Goal: Transaction & Acquisition: Purchase product/service

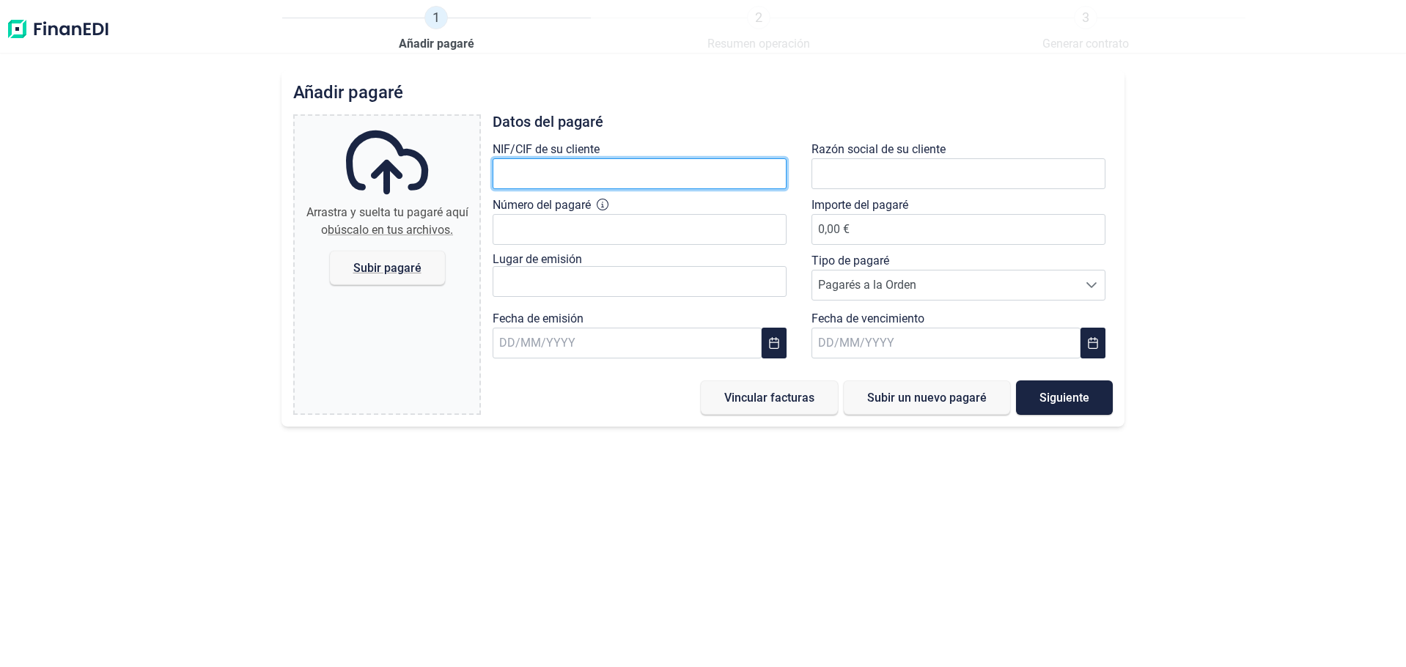
click at [587, 189] on input "text" at bounding box center [640, 173] width 294 height 31
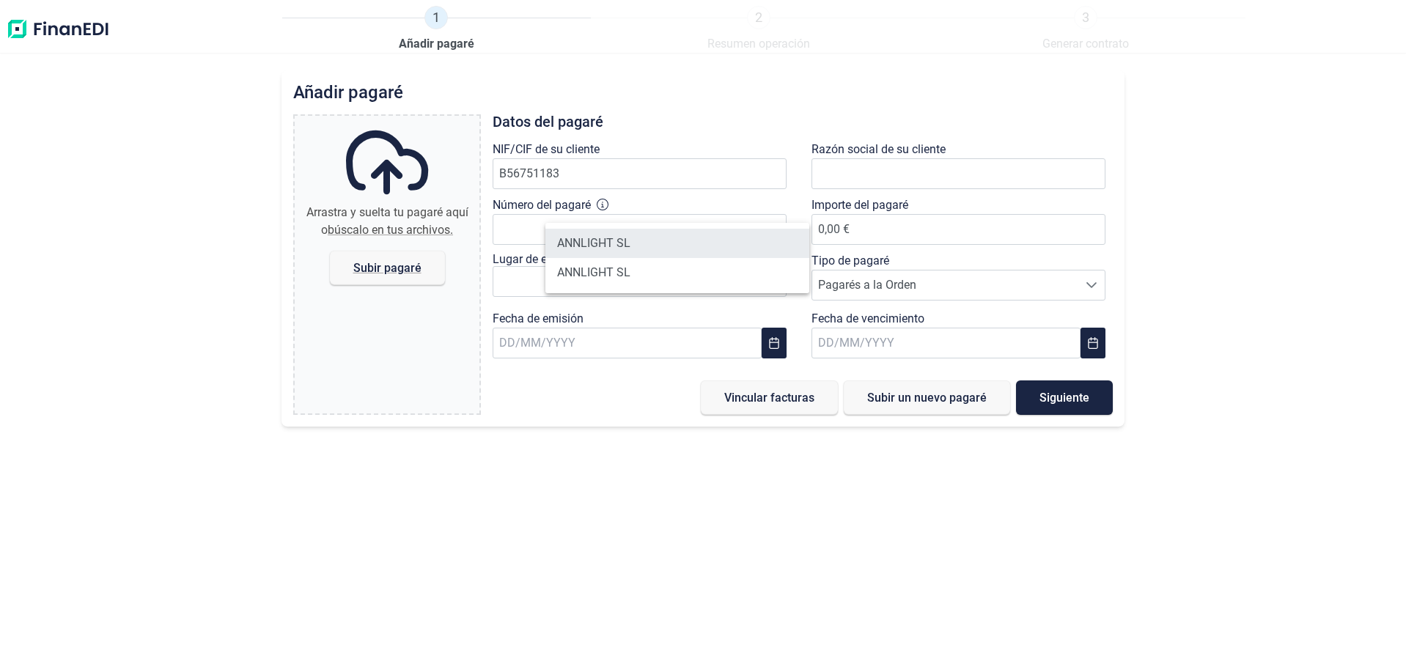
click at [614, 255] on li "ANNLIGHT SL" at bounding box center [677, 243] width 264 height 29
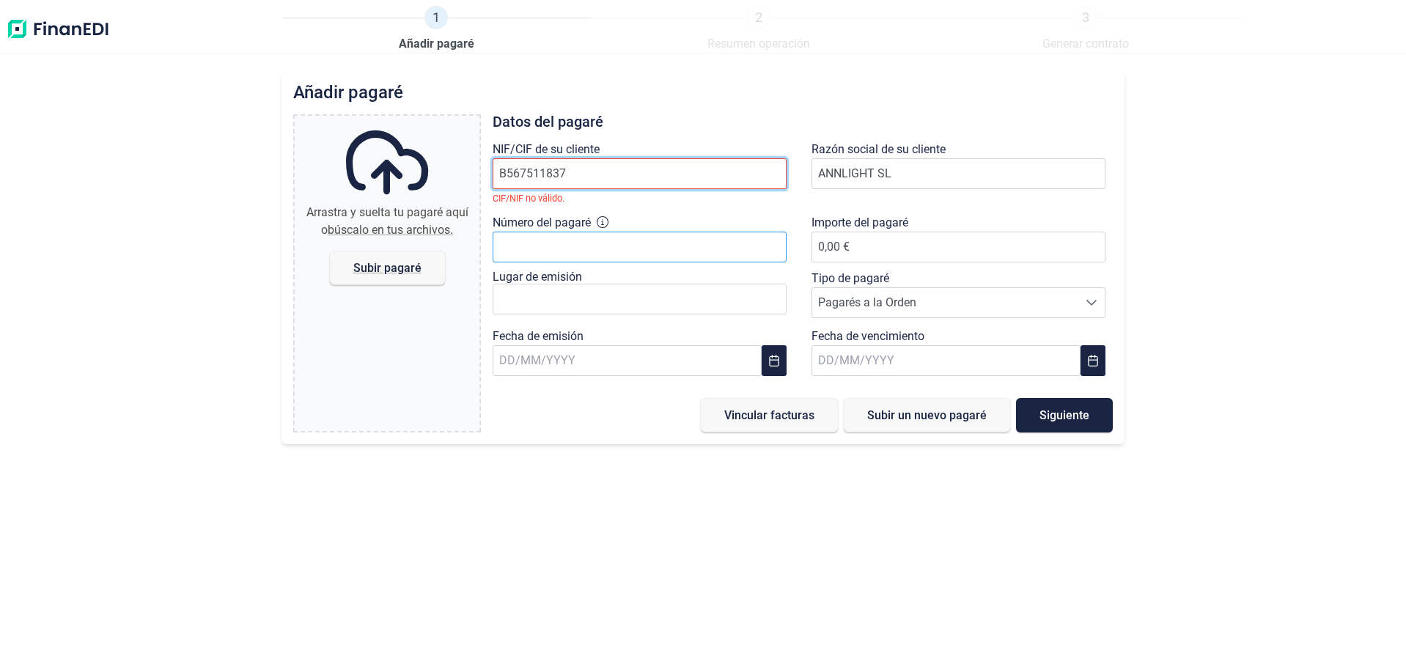
type input "B56751183"
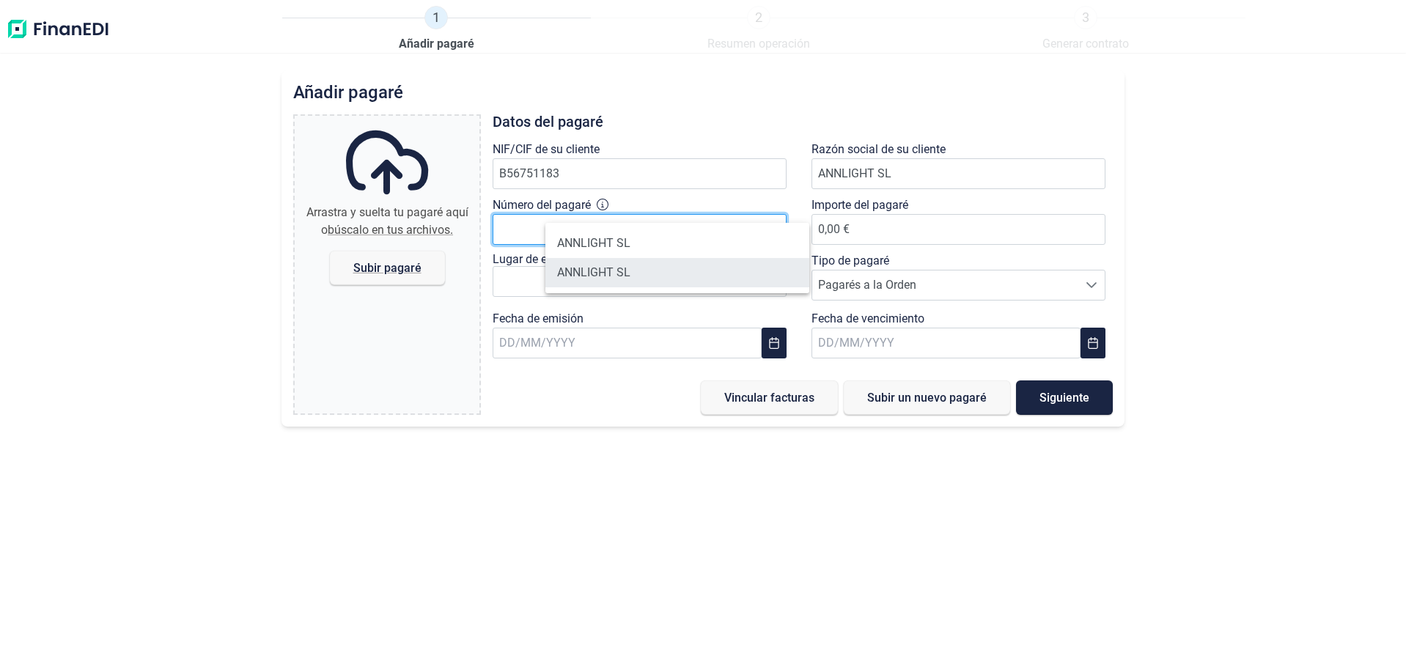
click at [613, 266] on body "1 Añadir [PERSON_NAME] 2 Resumen operación 3 Generar contrato Añadir [PERSON_NA…" at bounding box center [703, 333] width 1406 height 667
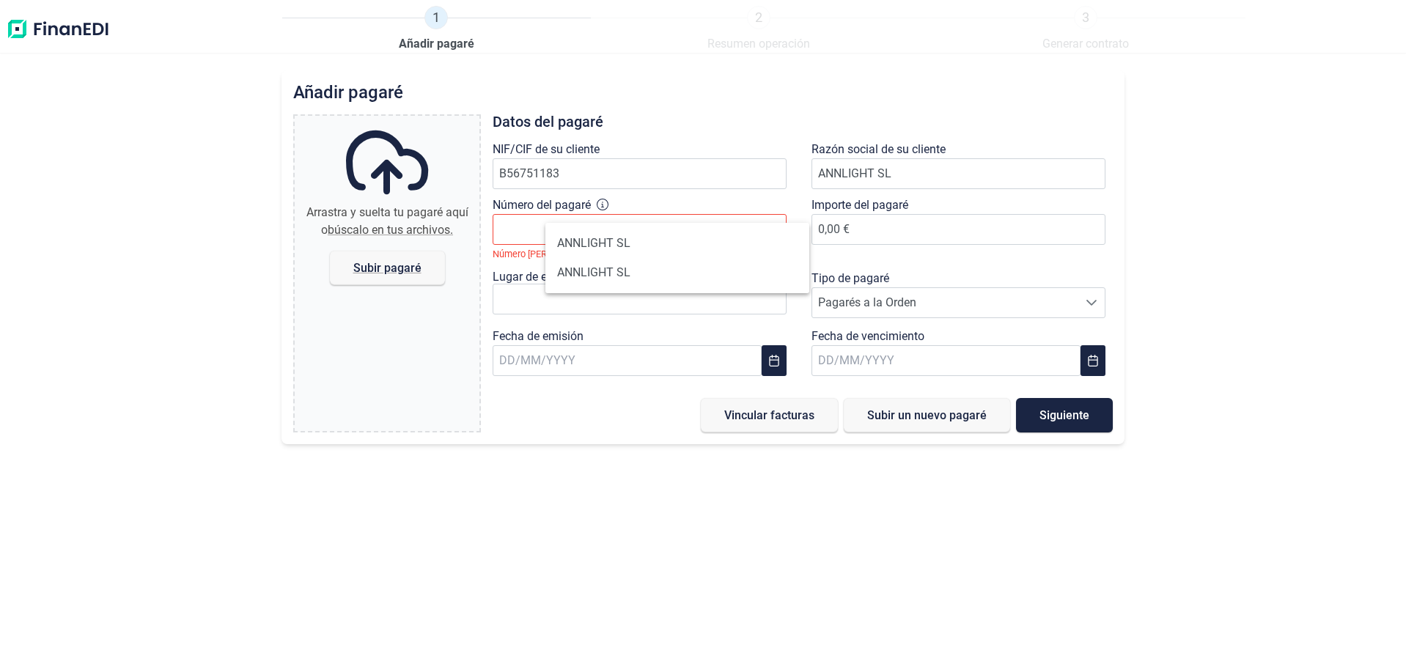
click at [479, 388] on div "Arrastra y suelta tu [PERSON_NAME] aquí o búscalo en tus archivos. [PERSON_NAME…" at bounding box center [387, 273] width 185 height 315
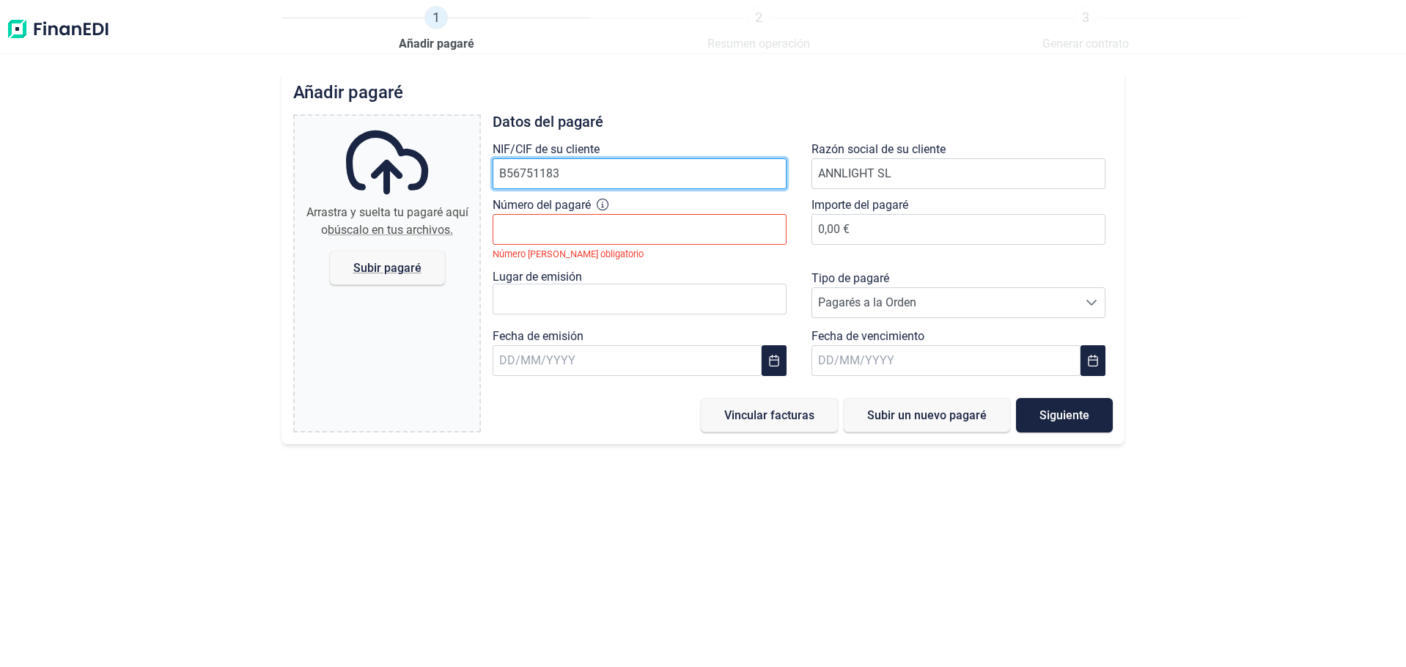
click at [642, 189] on input "B56751183" at bounding box center [640, 173] width 294 height 31
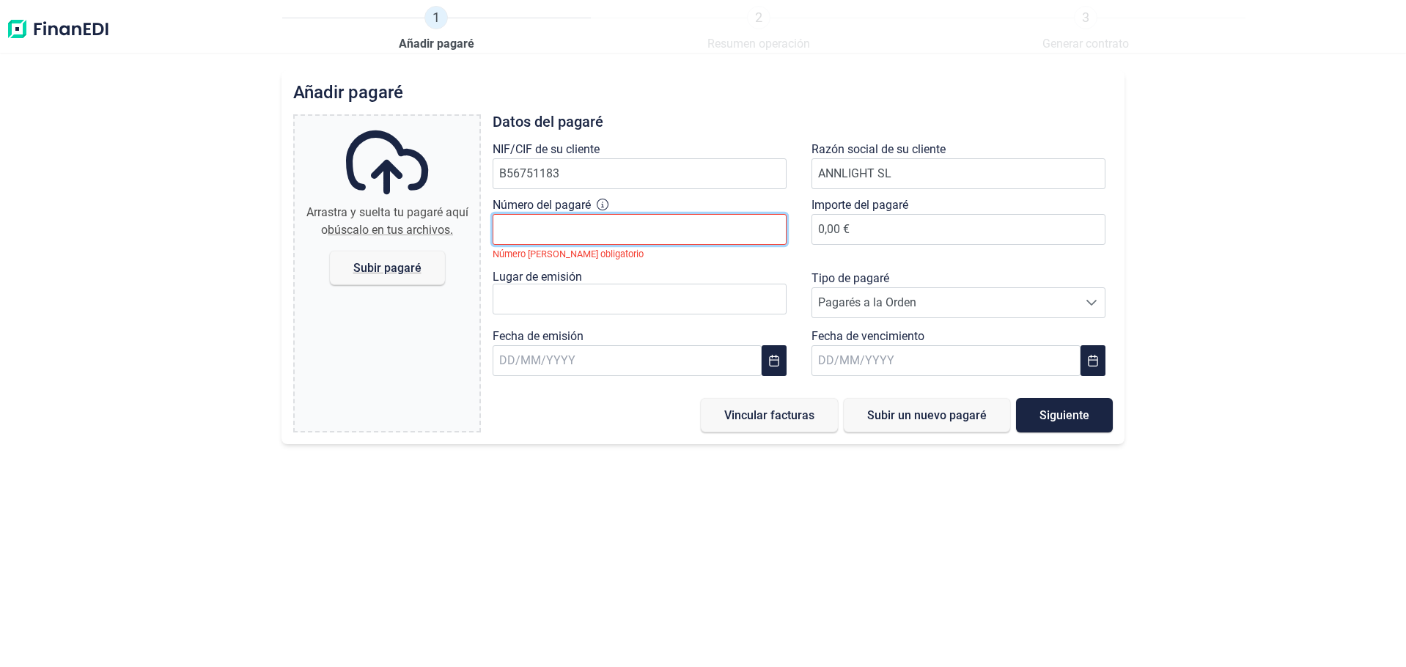
click at [619, 245] on input "Número del pagaré" at bounding box center [640, 229] width 294 height 31
type input "7924646"
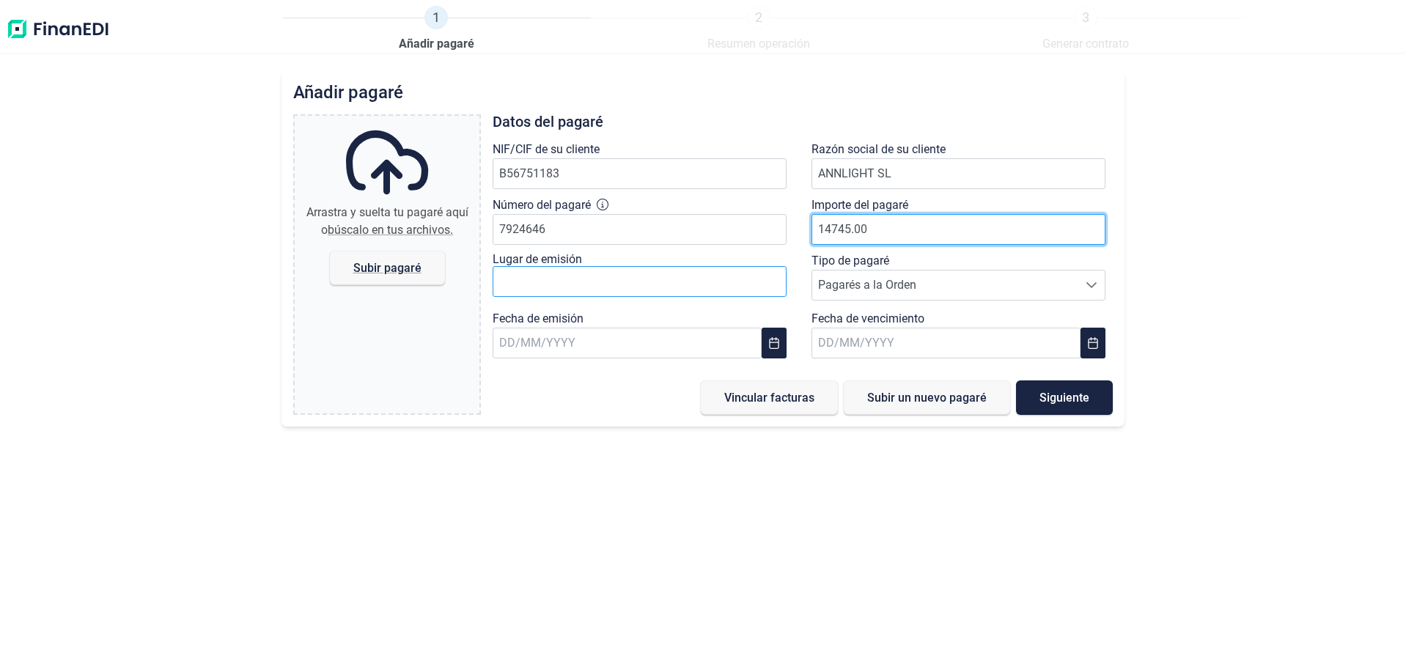
type input "14745.00"
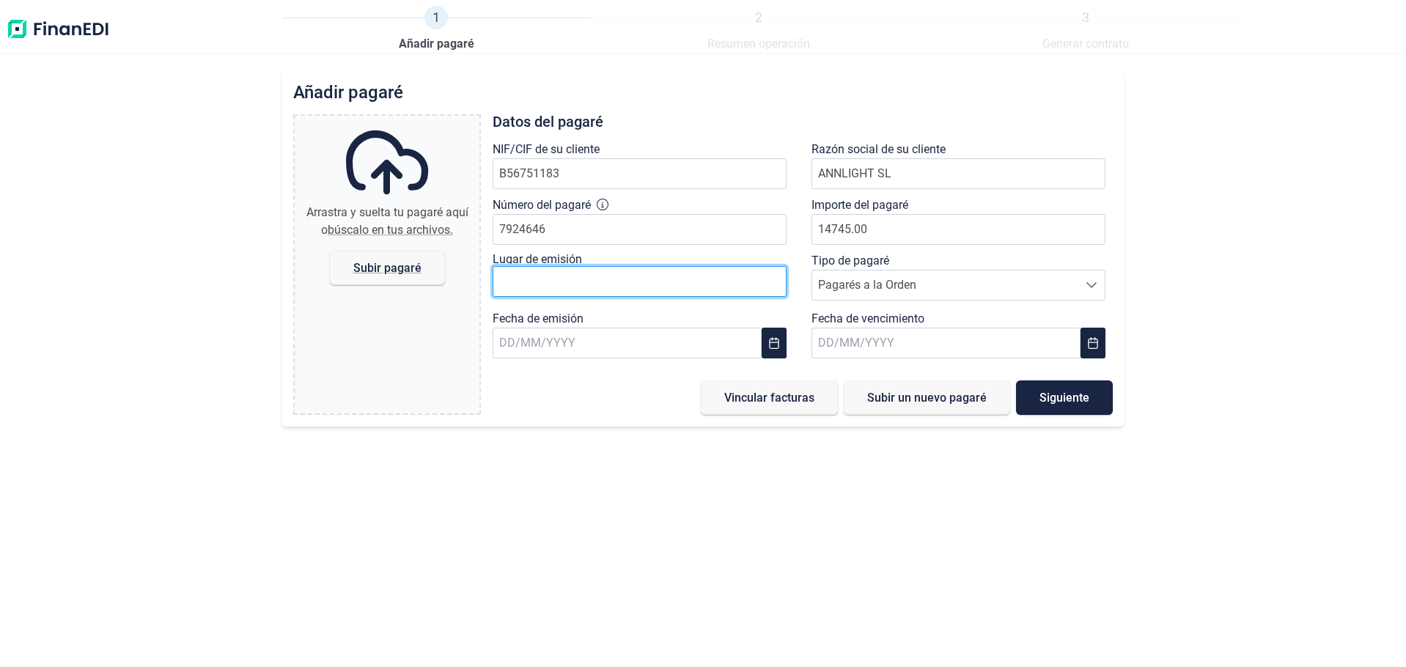
click at [647, 297] on input "text" at bounding box center [640, 281] width 294 height 31
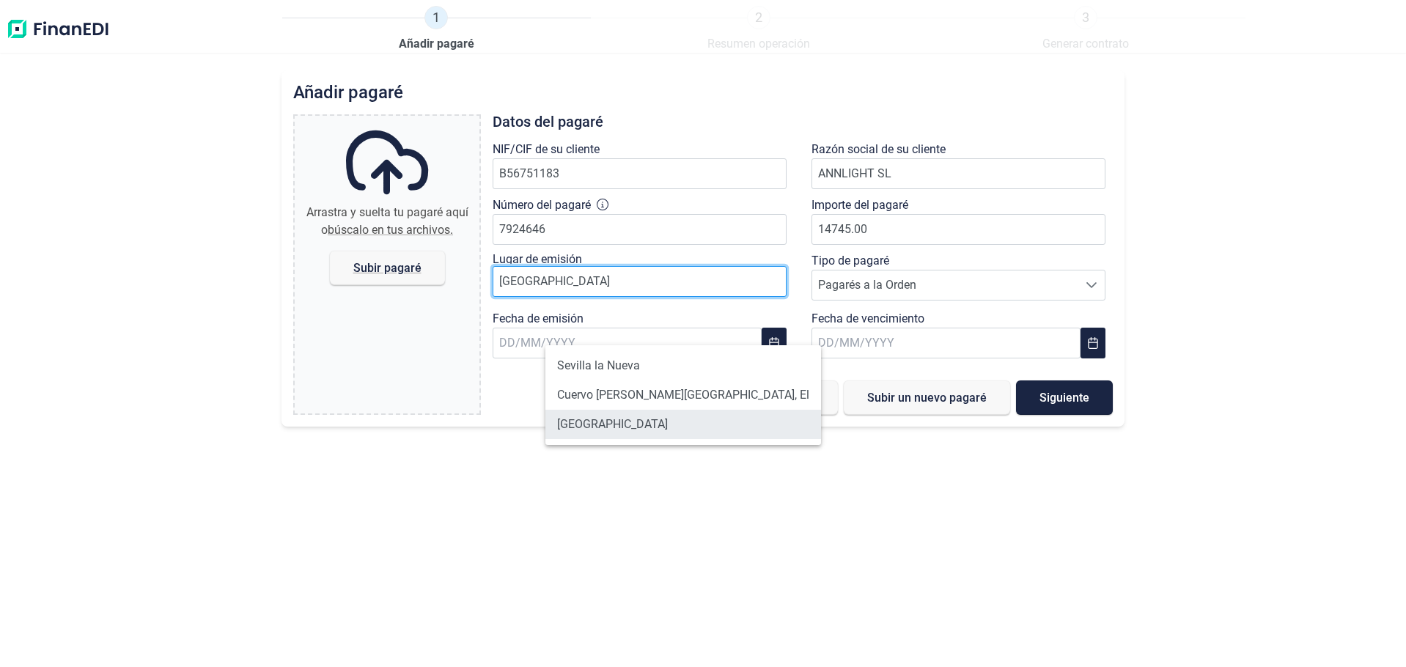
type input "[GEOGRAPHIC_DATA]"
click at [600, 439] on li "[GEOGRAPHIC_DATA]" at bounding box center [683, 424] width 276 height 29
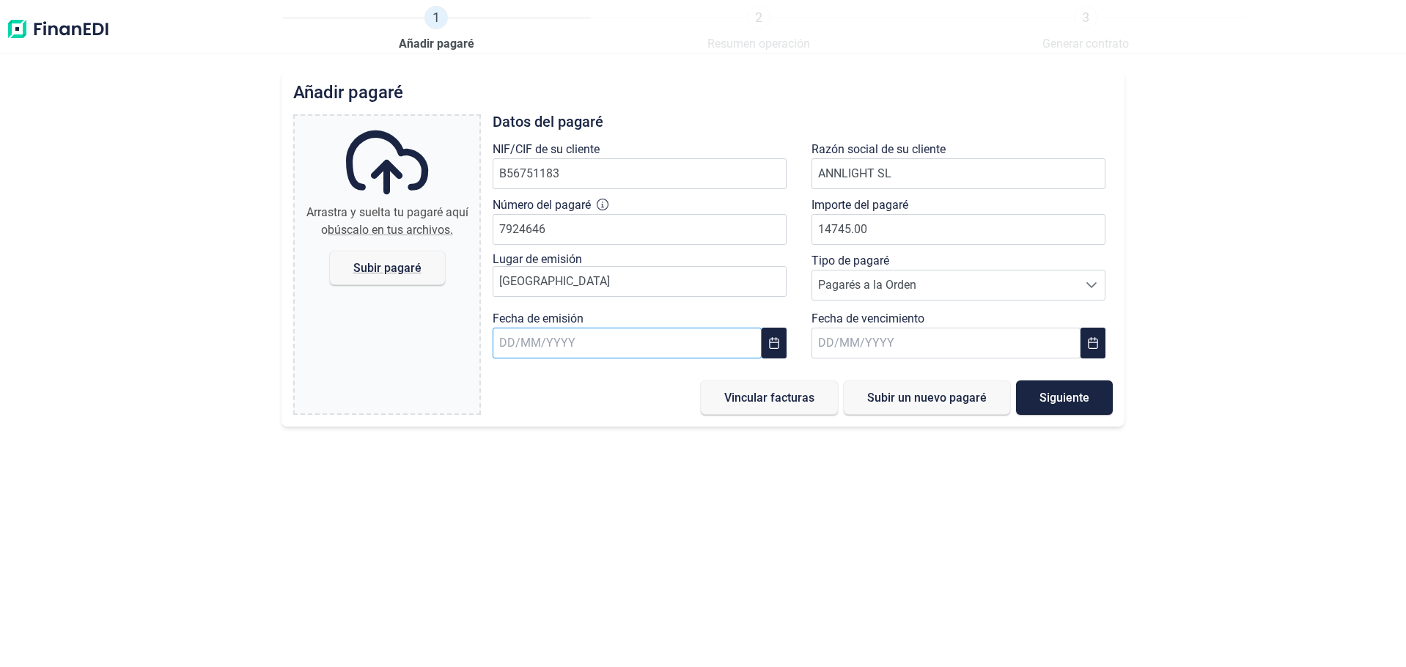
click at [620, 358] on input "text" at bounding box center [627, 343] width 269 height 31
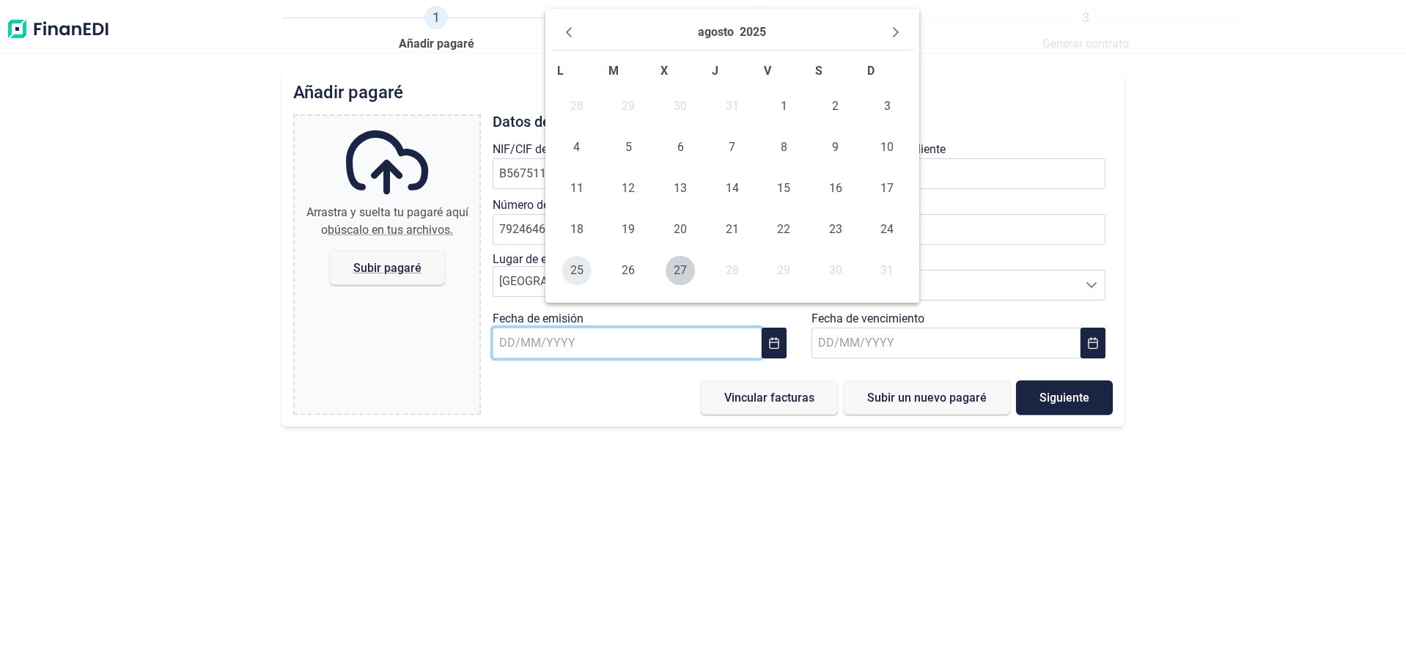
click at [580, 285] on span "25" at bounding box center [576, 270] width 29 height 29
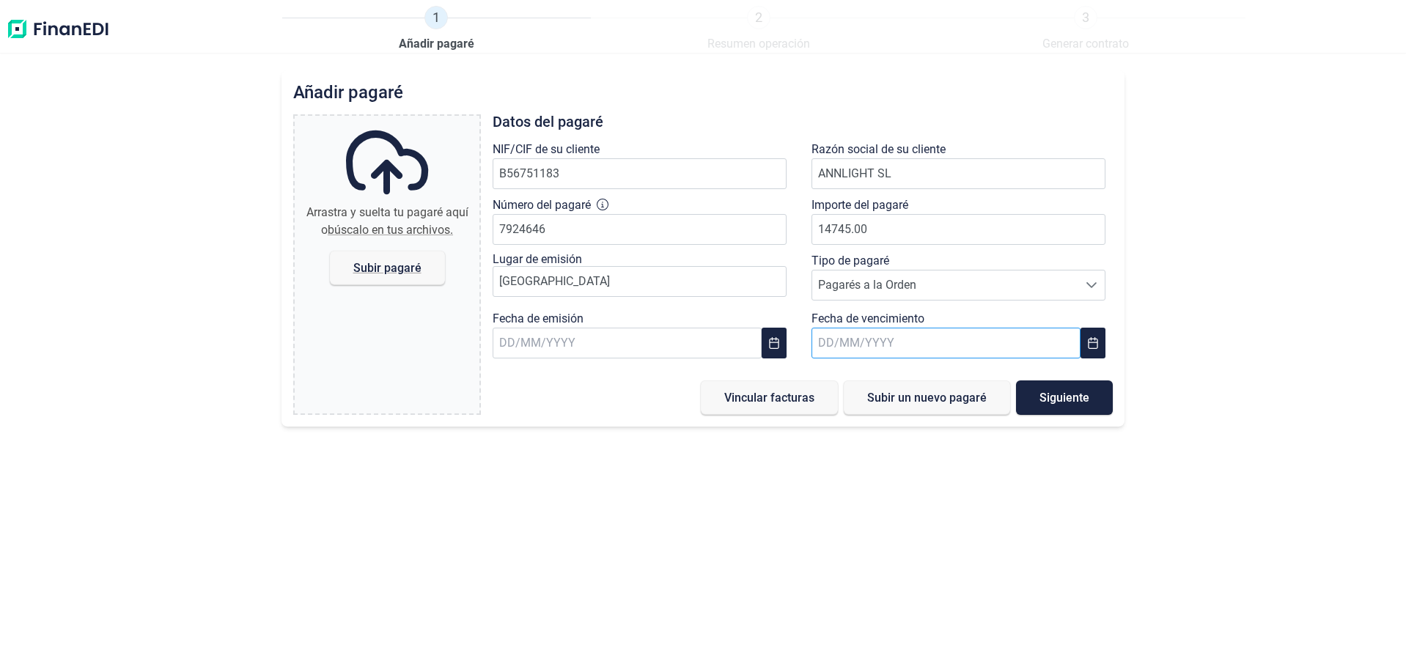
click at [910, 358] on input "text" at bounding box center [946, 343] width 269 height 31
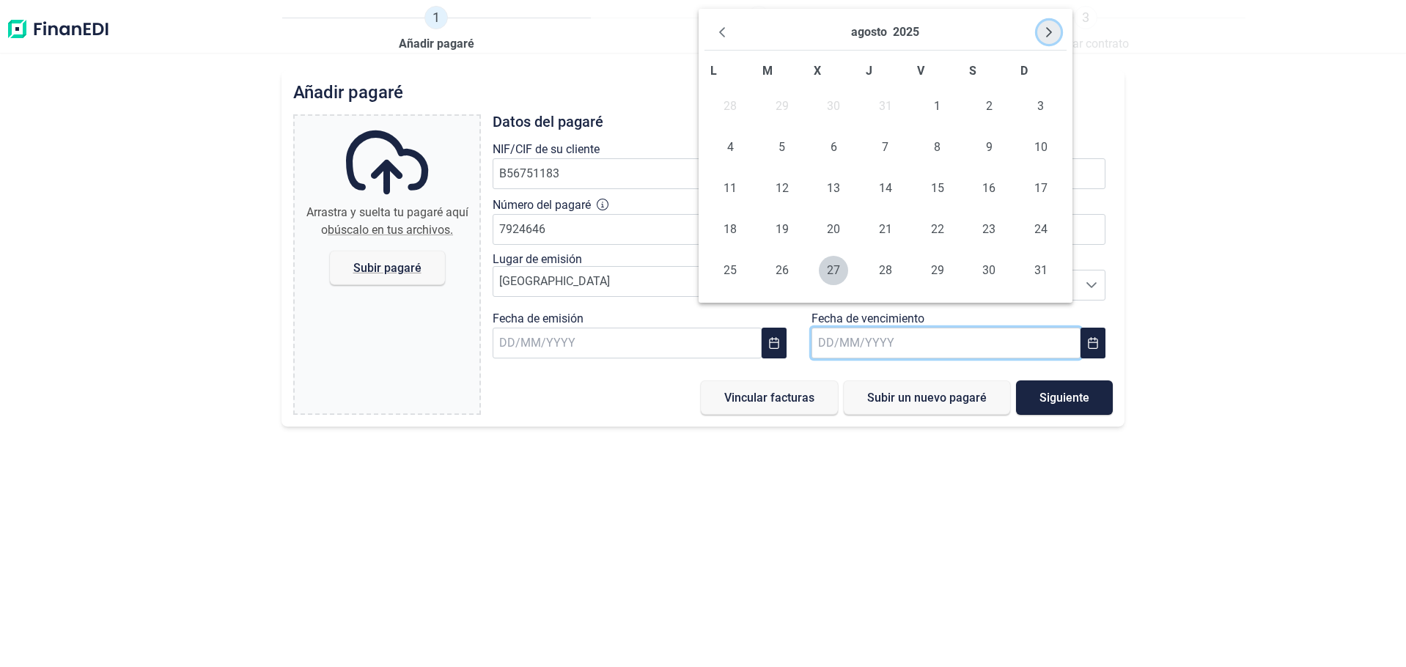
click at [1046, 36] on icon "Next Month" at bounding box center [1049, 32] width 6 height 10
click at [878, 244] on span "25" at bounding box center [885, 229] width 29 height 29
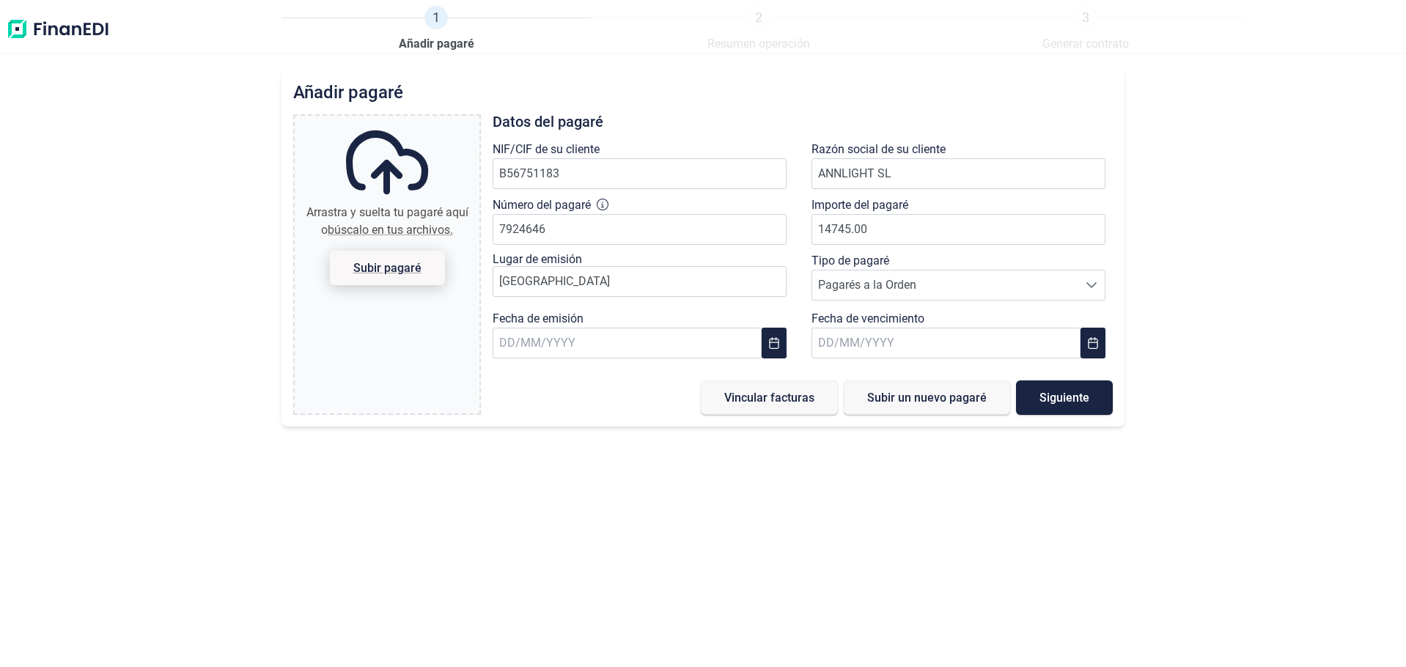
click at [389, 273] on span "Subir pagaré" at bounding box center [387, 267] width 68 height 11
click at [389, 120] on input "Arrastra y suelta tu [PERSON_NAME] aquí o búscalo en tus archivos. [PERSON_NAME]" at bounding box center [387, 118] width 185 height 4
type input "C:\fakepath\[PERSON_NAME] 01.jpg"
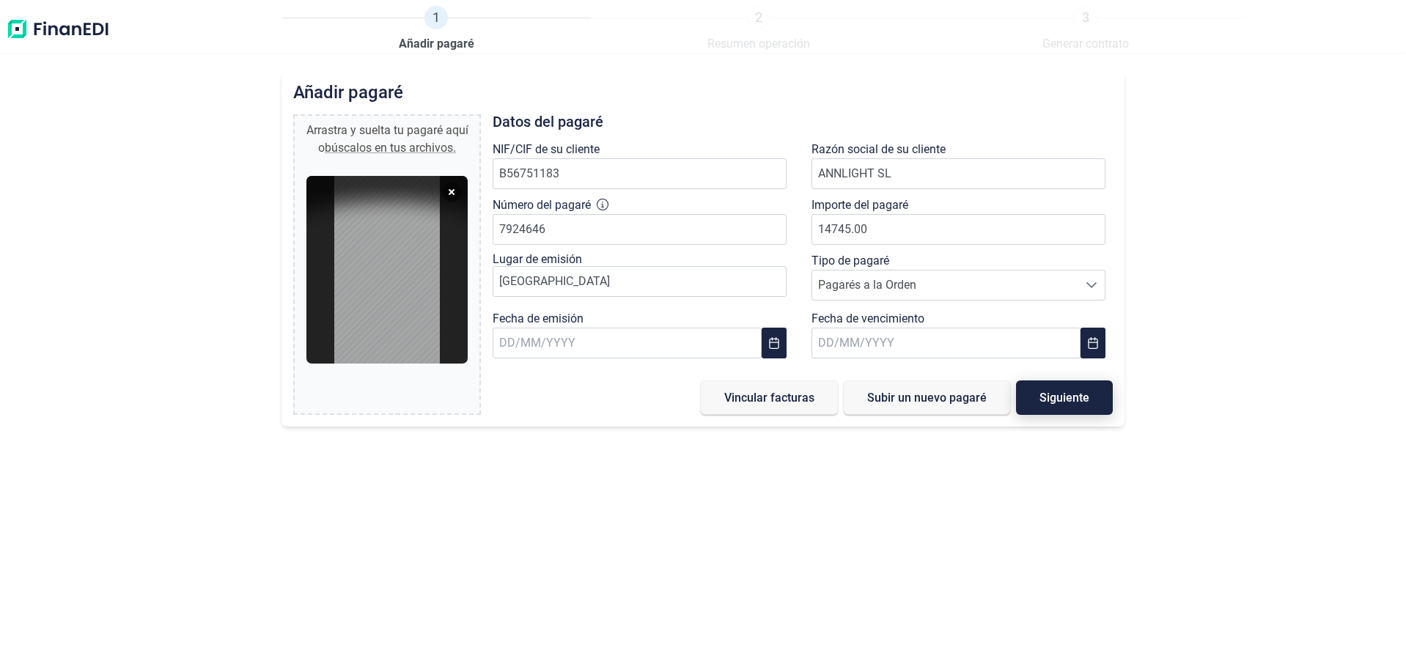
click at [1067, 403] on span "Siguiente" at bounding box center [1065, 397] width 50 height 11
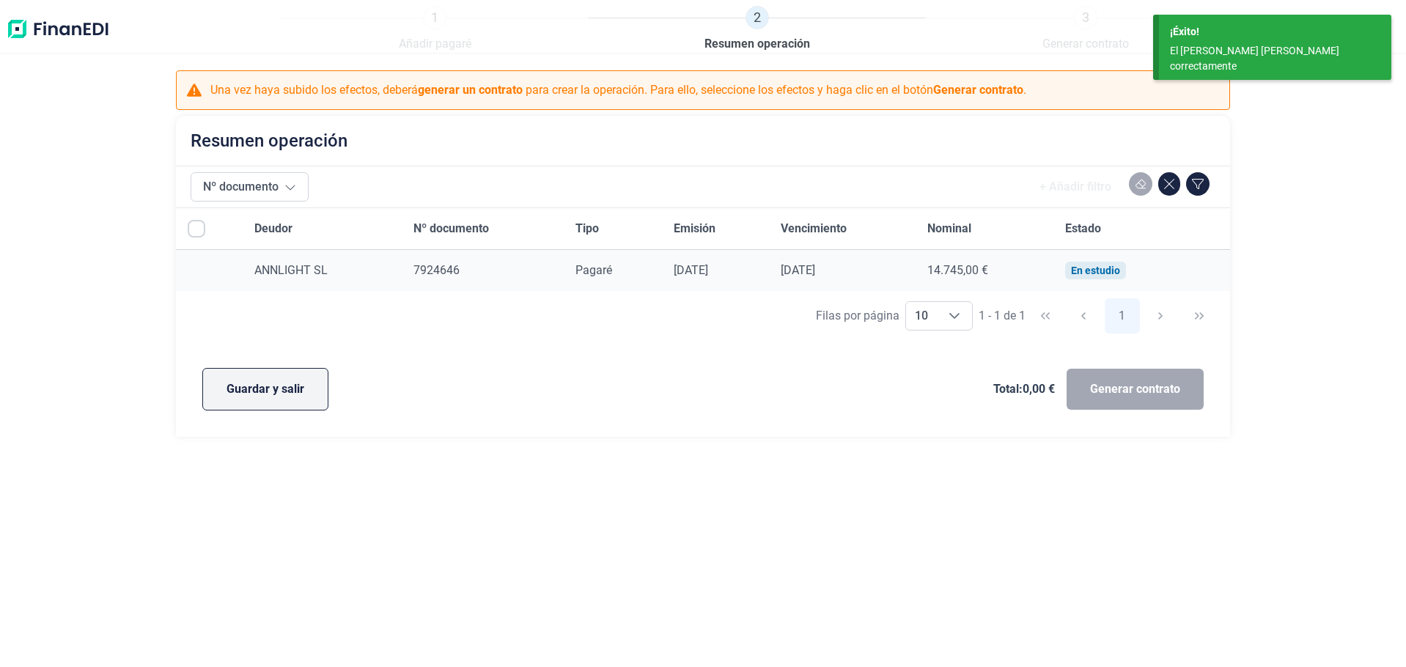
click at [278, 398] on span "Guardar y salir" at bounding box center [266, 389] width 78 height 18
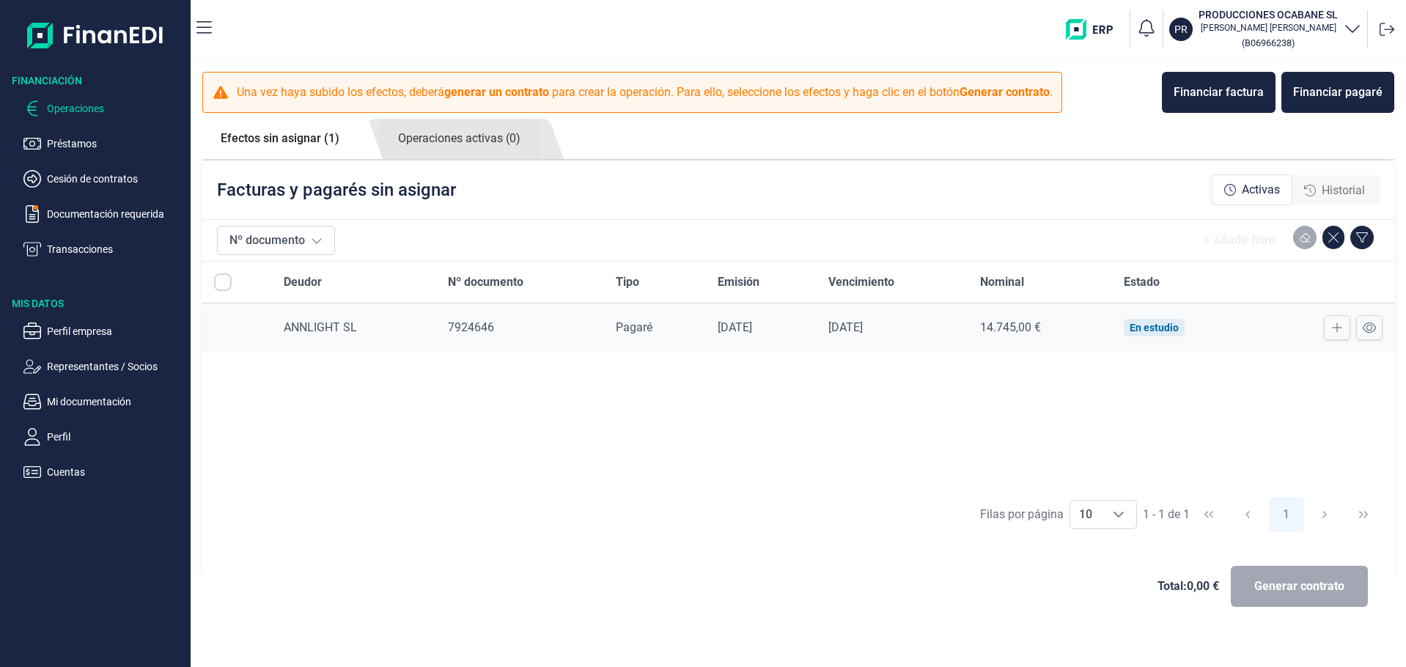
click at [291, 158] on link "Efectos sin asignar (1)" at bounding box center [279, 139] width 155 height 40
click at [1361, 101] on div "Financiar pagaré" at bounding box center [1337, 93] width 89 height 18
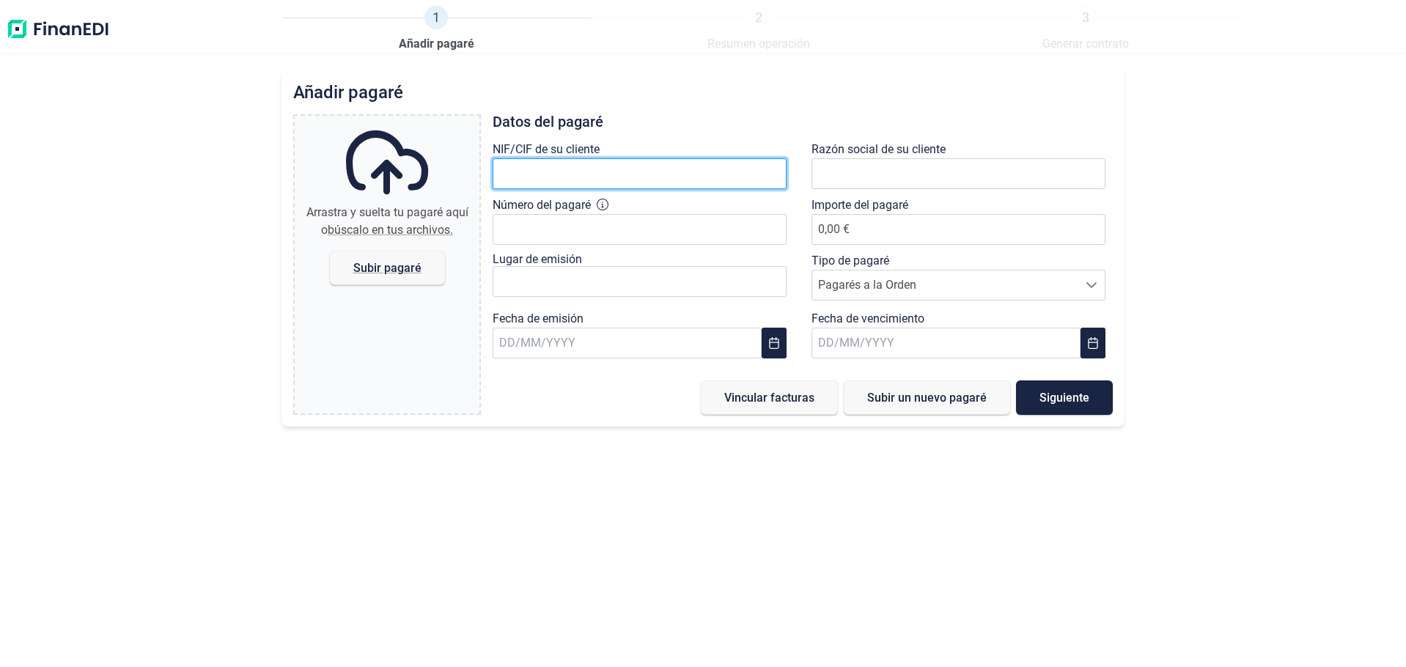
click at [595, 189] on input "text" at bounding box center [640, 173] width 294 height 31
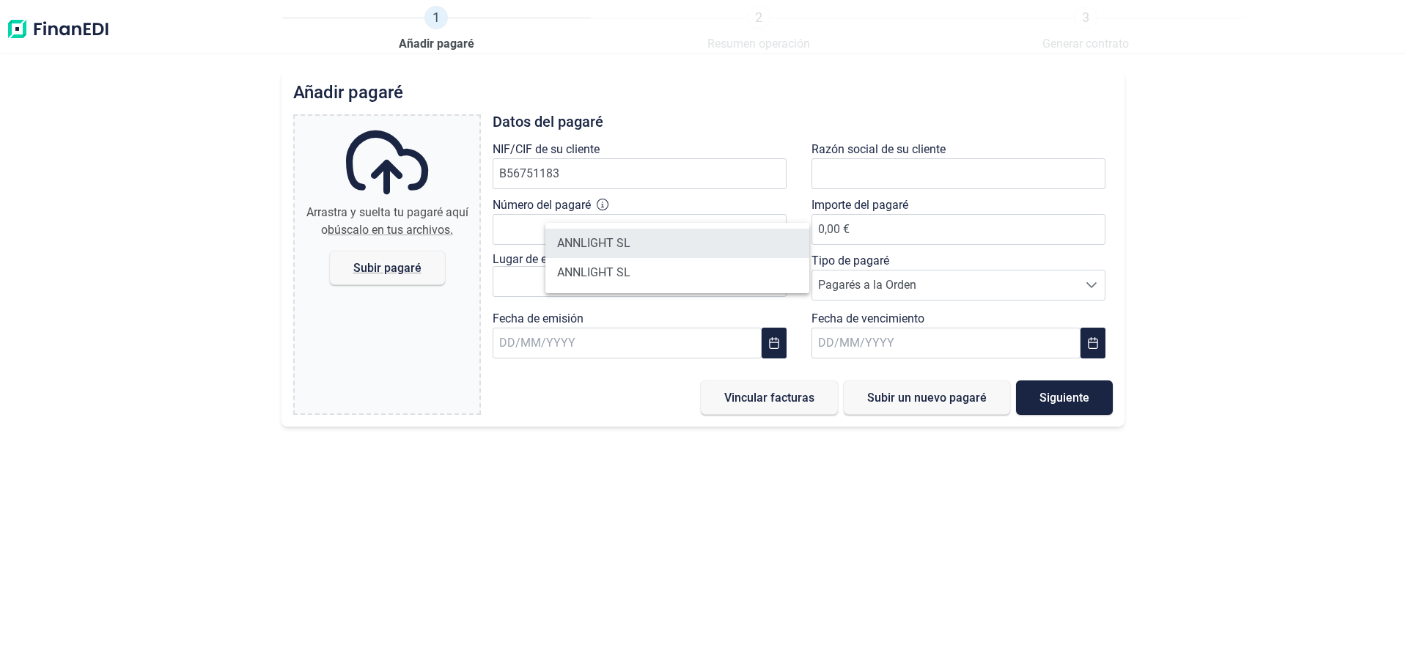
click at [649, 243] on li "ANNLIGHT SL" at bounding box center [677, 243] width 264 height 29
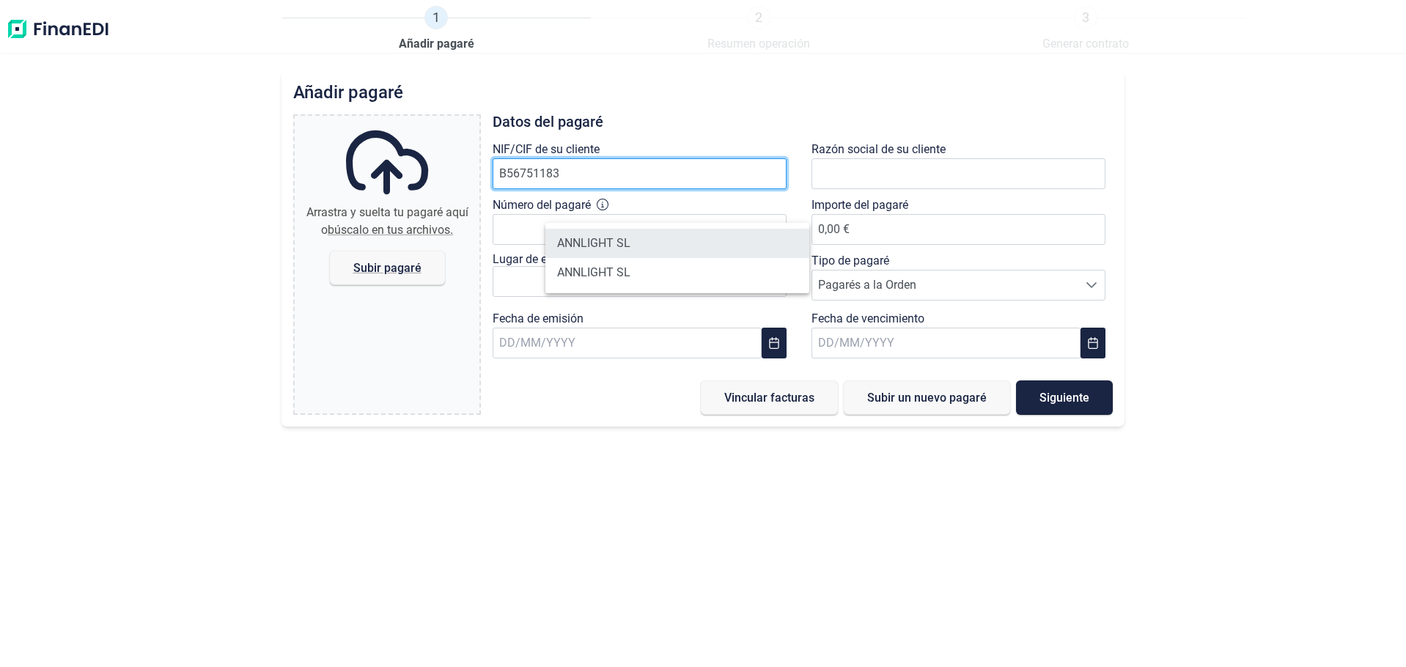
type input "B56751183"
type input "ANNLIGHT SL"
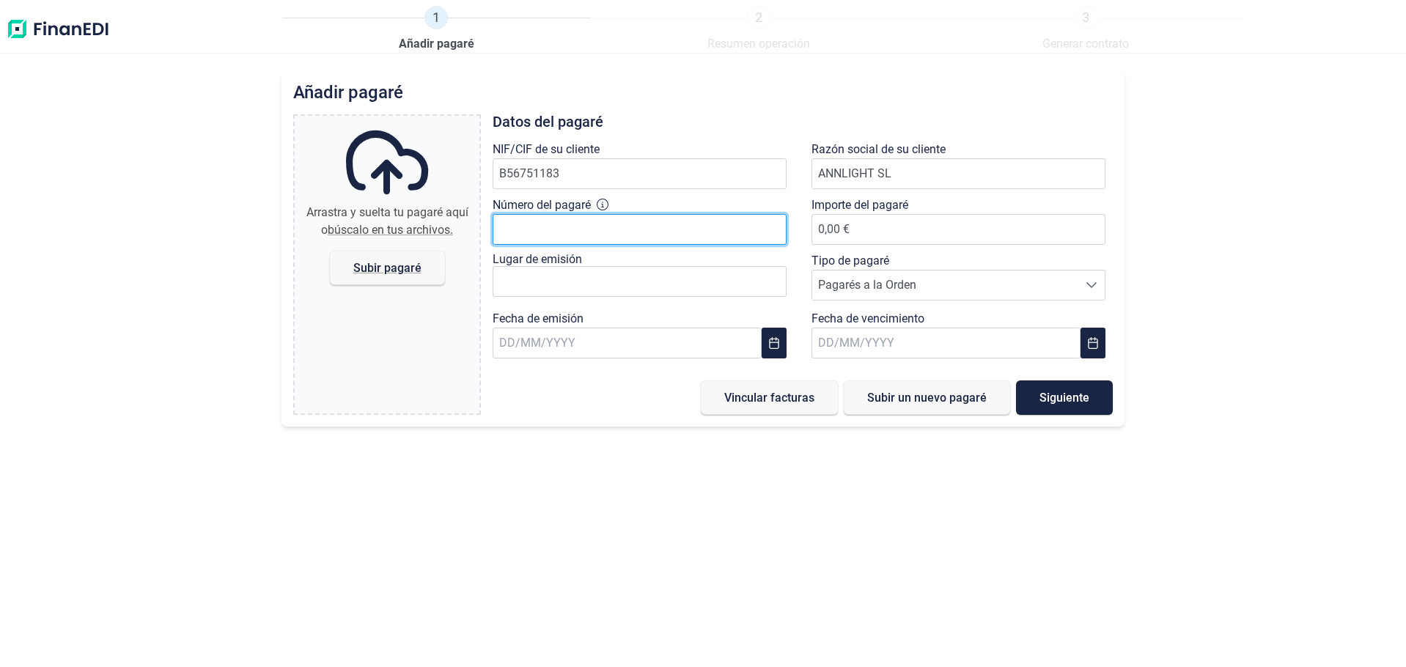
click at [617, 245] on input "Número del pagaré" at bounding box center [640, 229] width 294 height 31
type input "7924647"
click at [833, 251] on div "Importe del [PERSON_NAME] 0,00 €" at bounding box center [962, 224] width 319 height 56
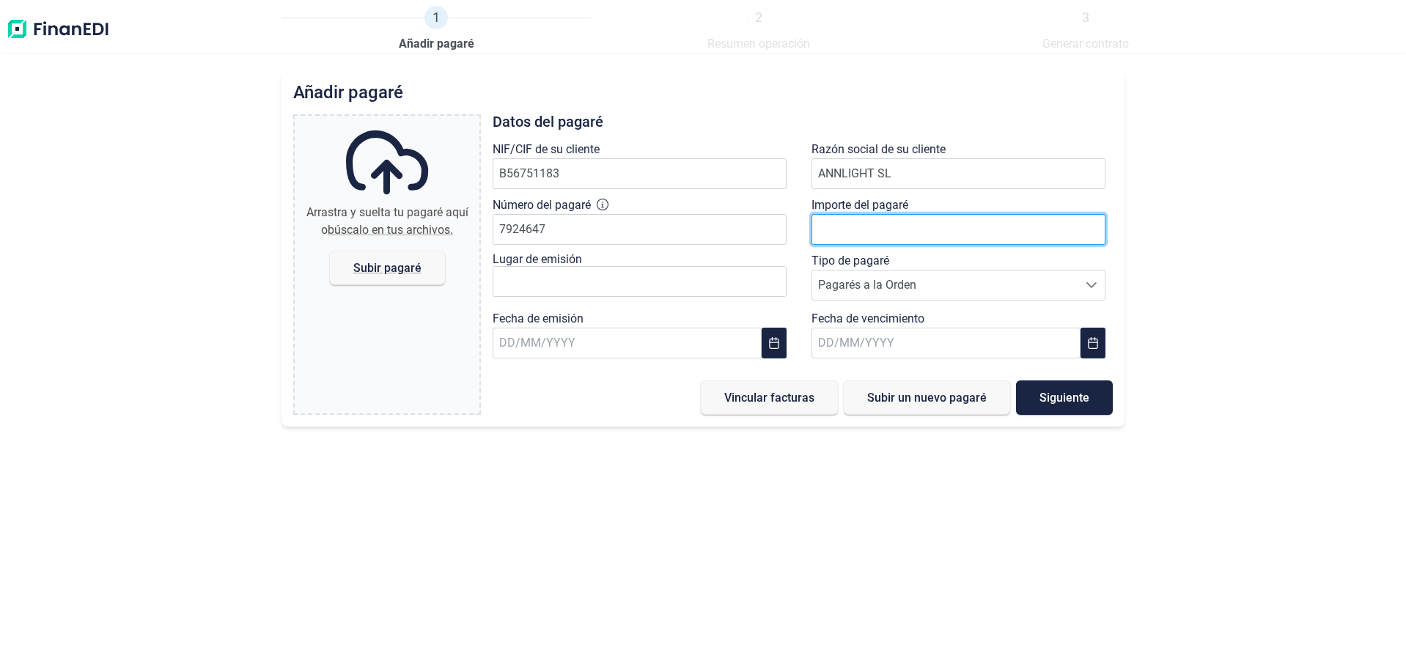
click at [937, 245] on input "number" at bounding box center [959, 229] width 294 height 31
click at [907, 245] on input "number" at bounding box center [959, 229] width 294 height 31
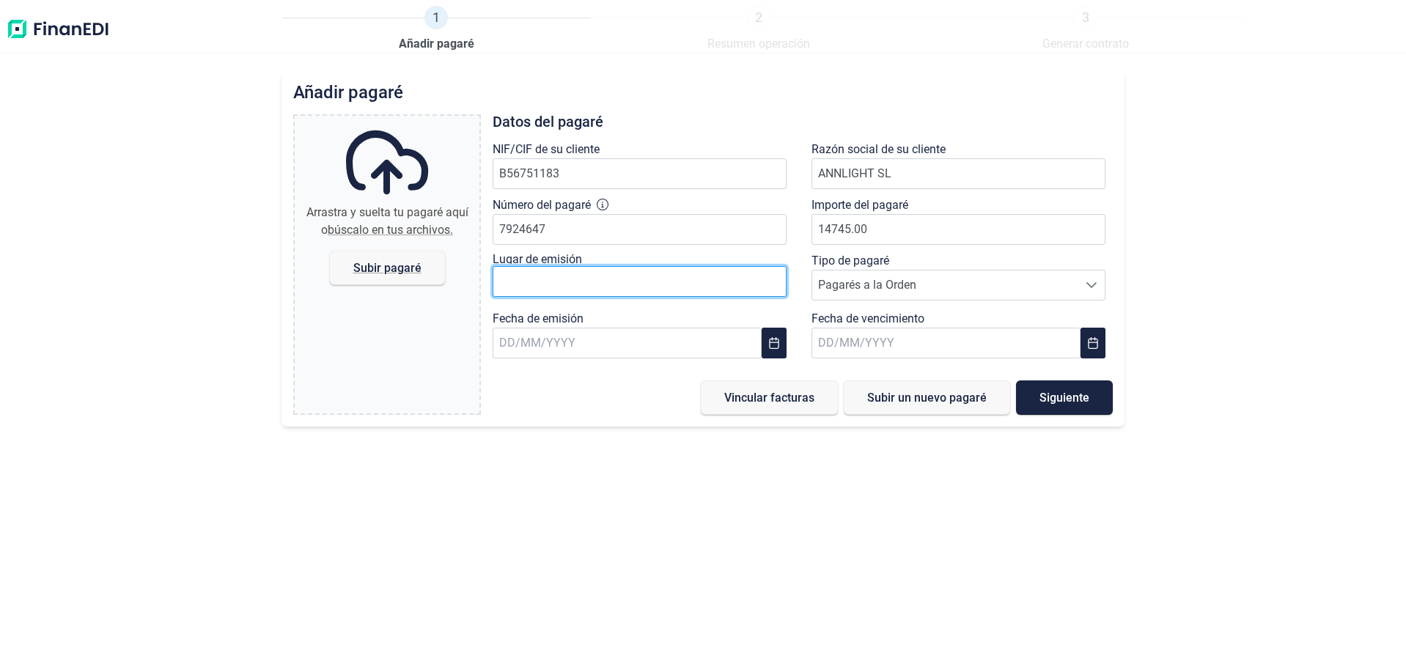
type input "14.745,00 €"
click at [704, 297] on input "text" at bounding box center [640, 281] width 294 height 31
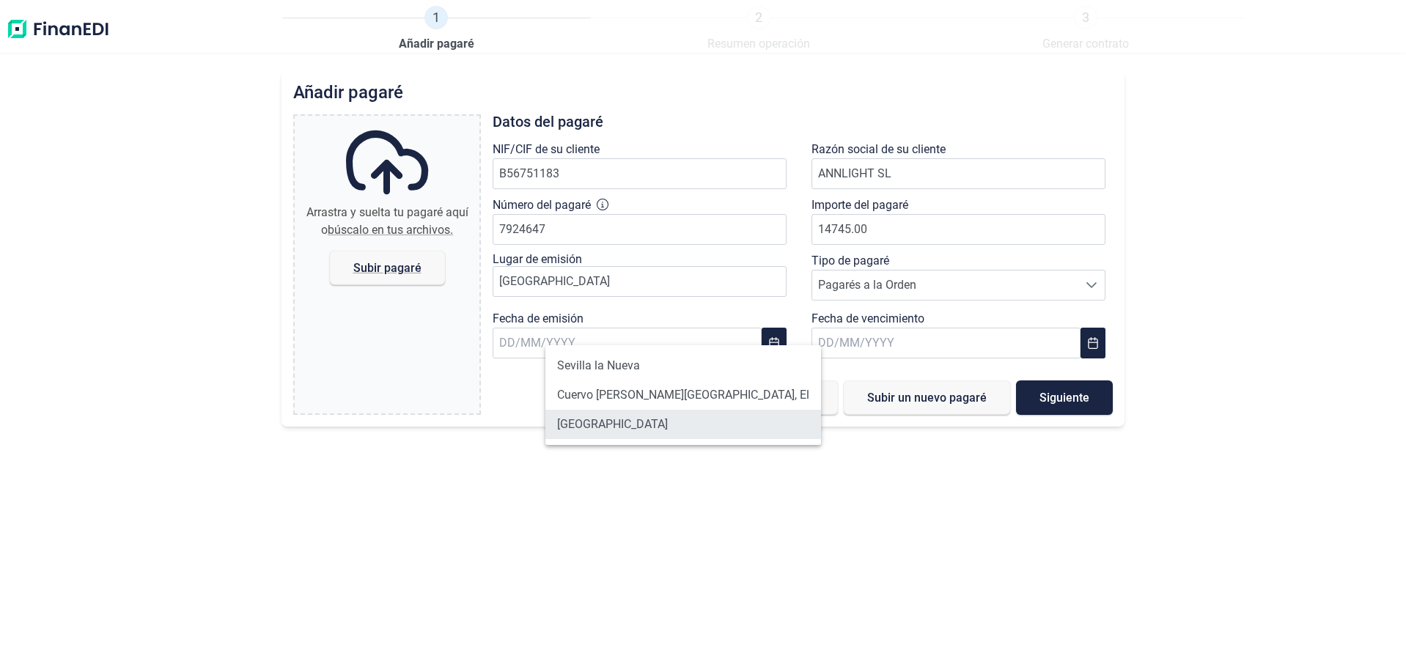
click at [606, 438] on li "[GEOGRAPHIC_DATA]" at bounding box center [683, 424] width 276 height 29
type input "[GEOGRAPHIC_DATA]"
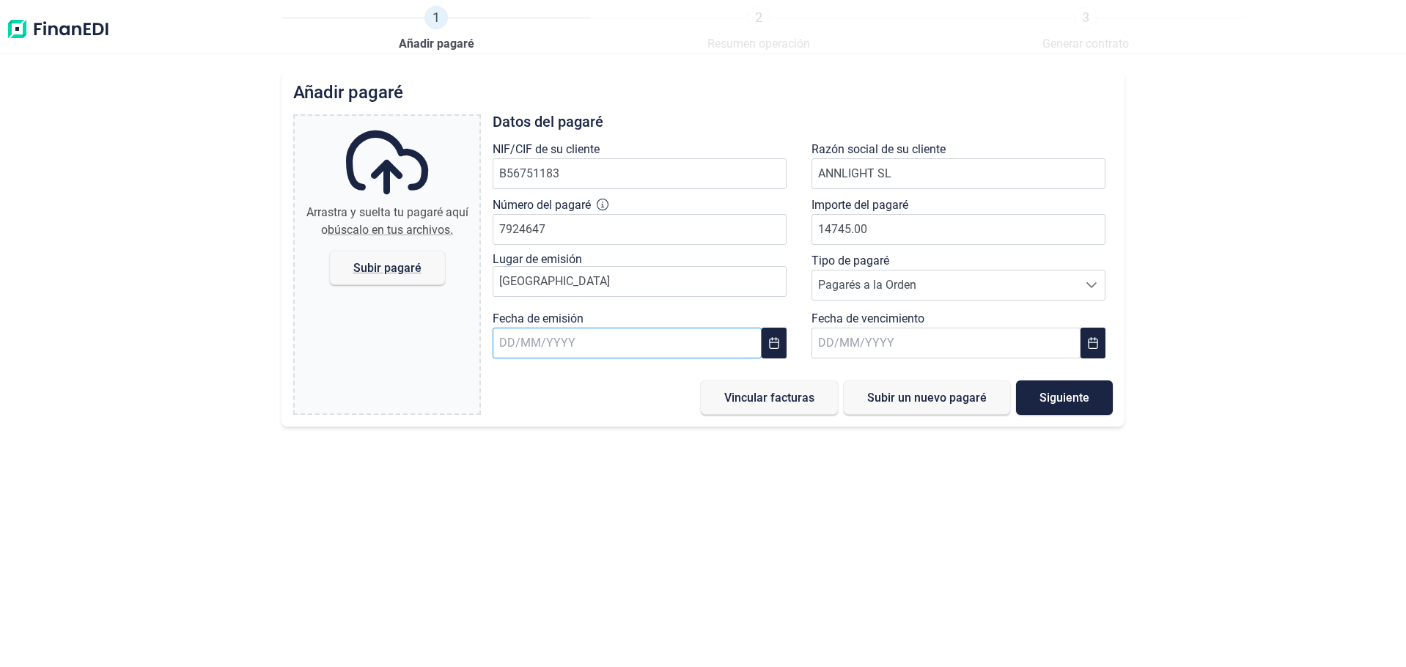
click at [591, 358] on input "text" at bounding box center [627, 343] width 269 height 31
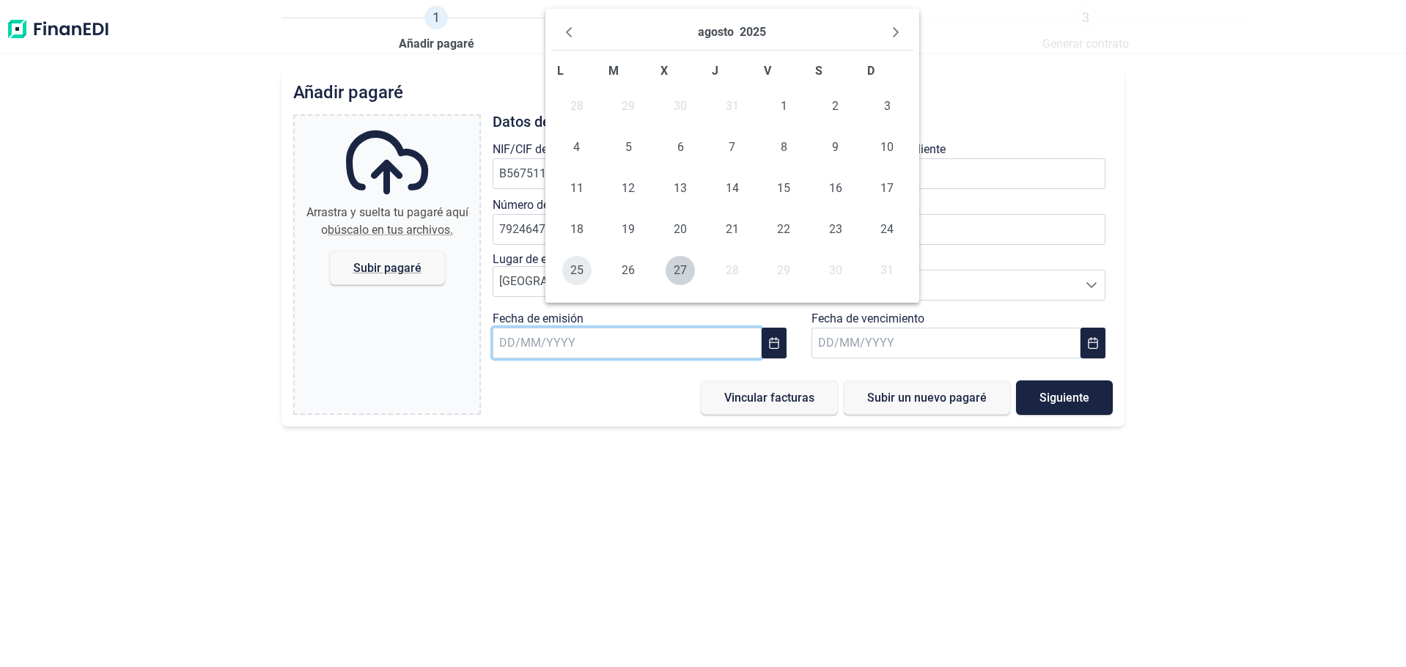
click at [581, 285] on span "25" at bounding box center [576, 270] width 29 height 29
type input "[DATE]"
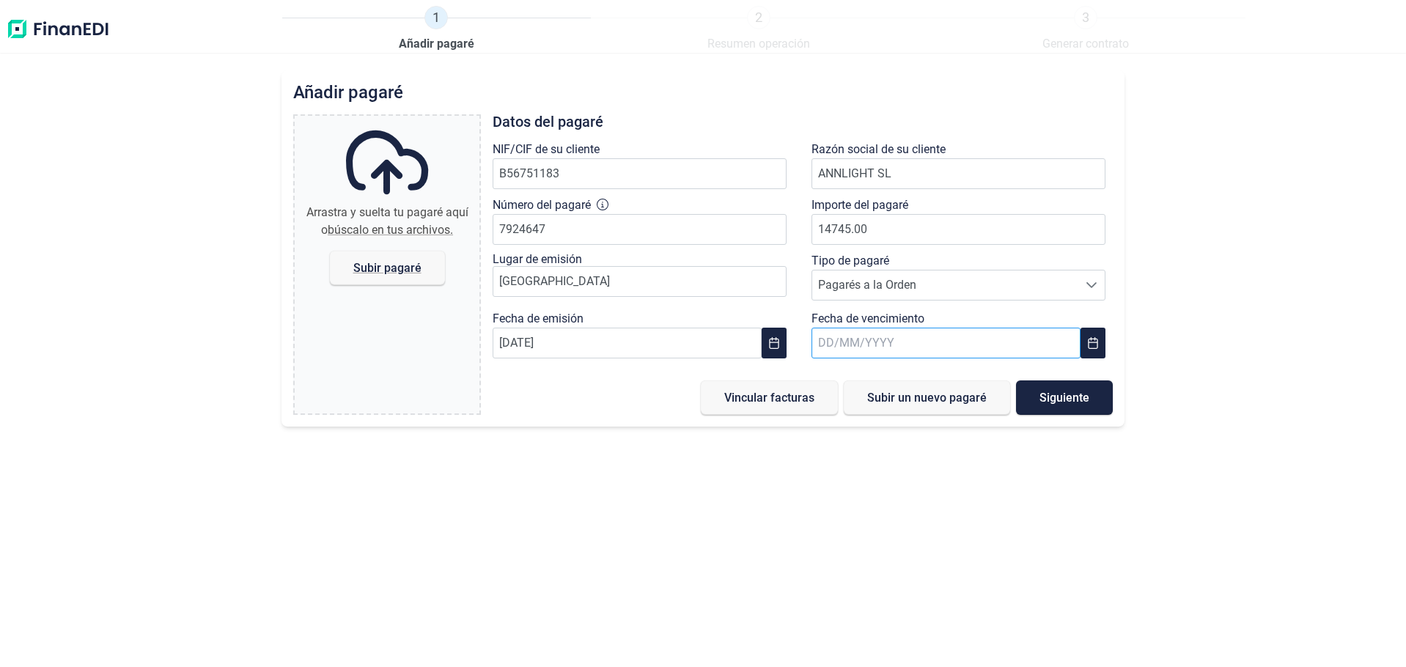
click at [878, 358] on input "text" at bounding box center [946, 343] width 269 height 31
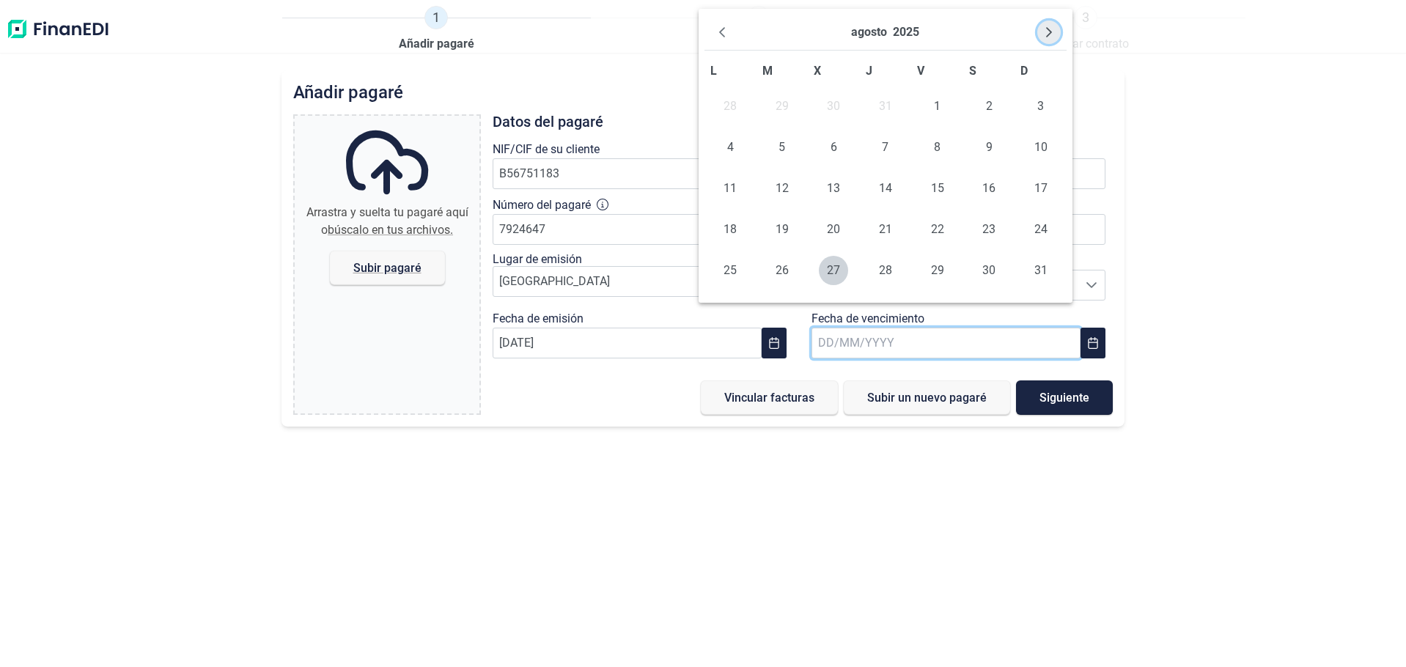
click at [1039, 27] on button "Next Month" at bounding box center [1048, 32] width 23 height 23
click at [996, 244] on span "25" at bounding box center [988, 229] width 29 height 29
type input "[DATE]"
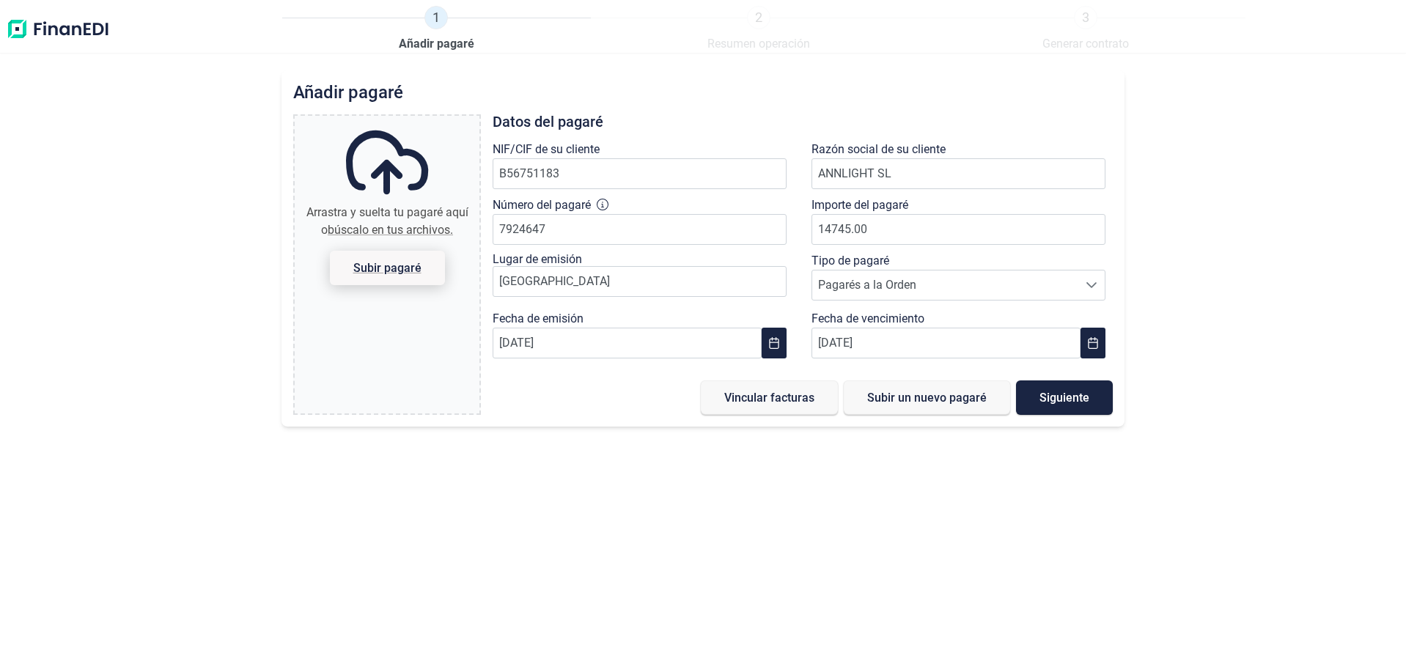
click at [439, 285] on span "Subir pagaré" at bounding box center [386, 268] width 115 height 34
click at [439, 120] on input "Arrastra y suelta tu [PERSON_NAME] aquí o búscalo en tus archivos. [PERSON_NAME]" at bounding box center [387, 118] width 185 height 4
type input "C:\fakepath\[PERSON_NAME] 02.jpg"
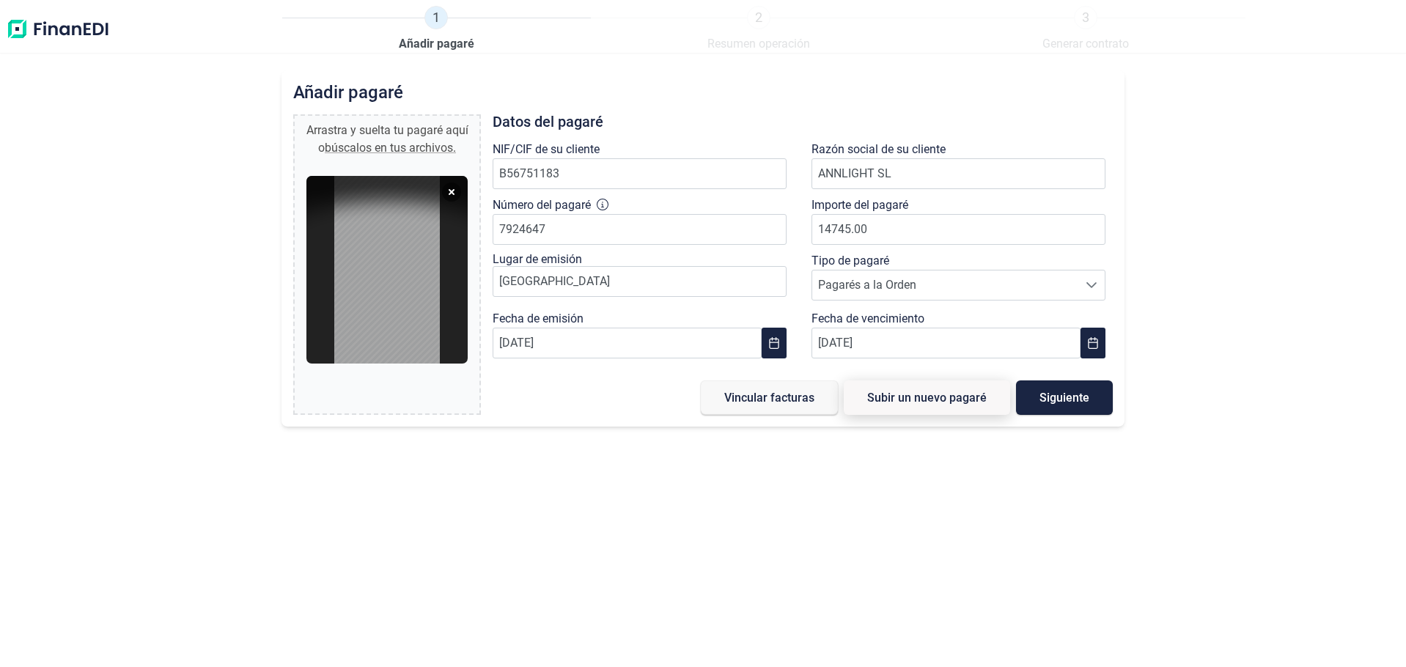
click at [924, 415] on button "Subir un nuevo pagaré" at bounding box center [927, 397] width 166 height 34
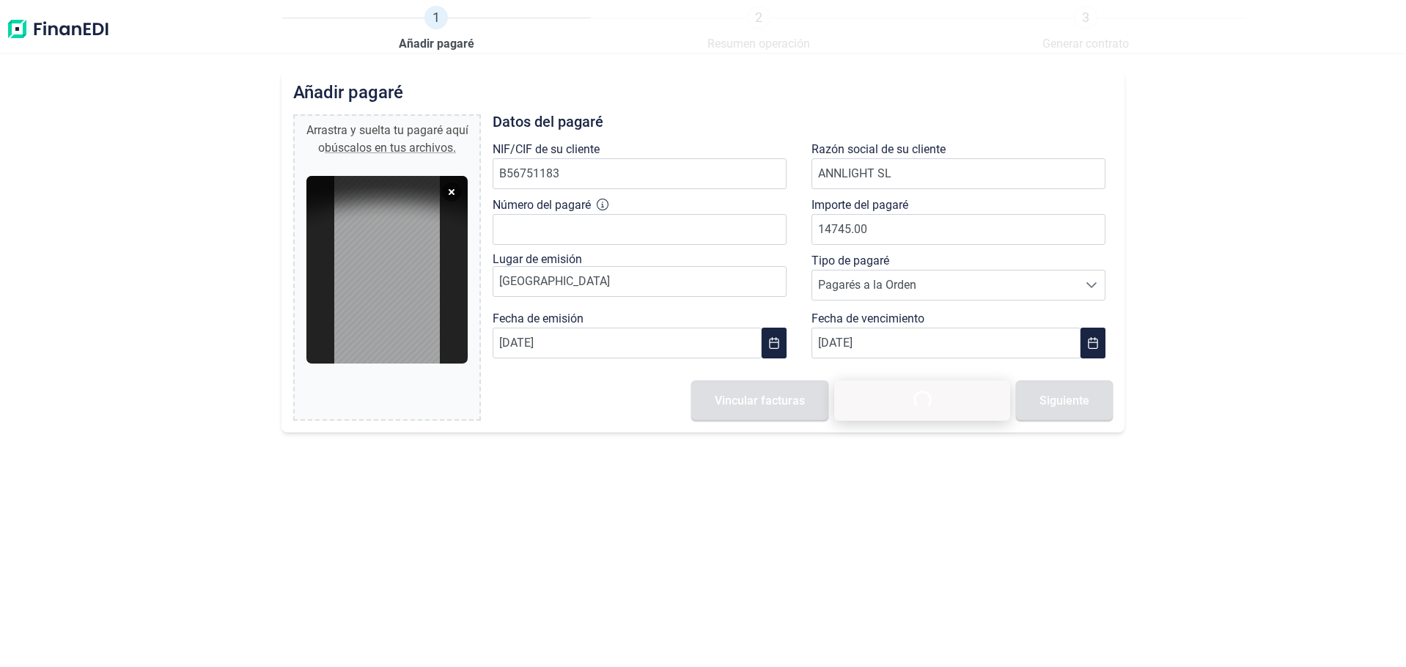
type input "0,00 €"
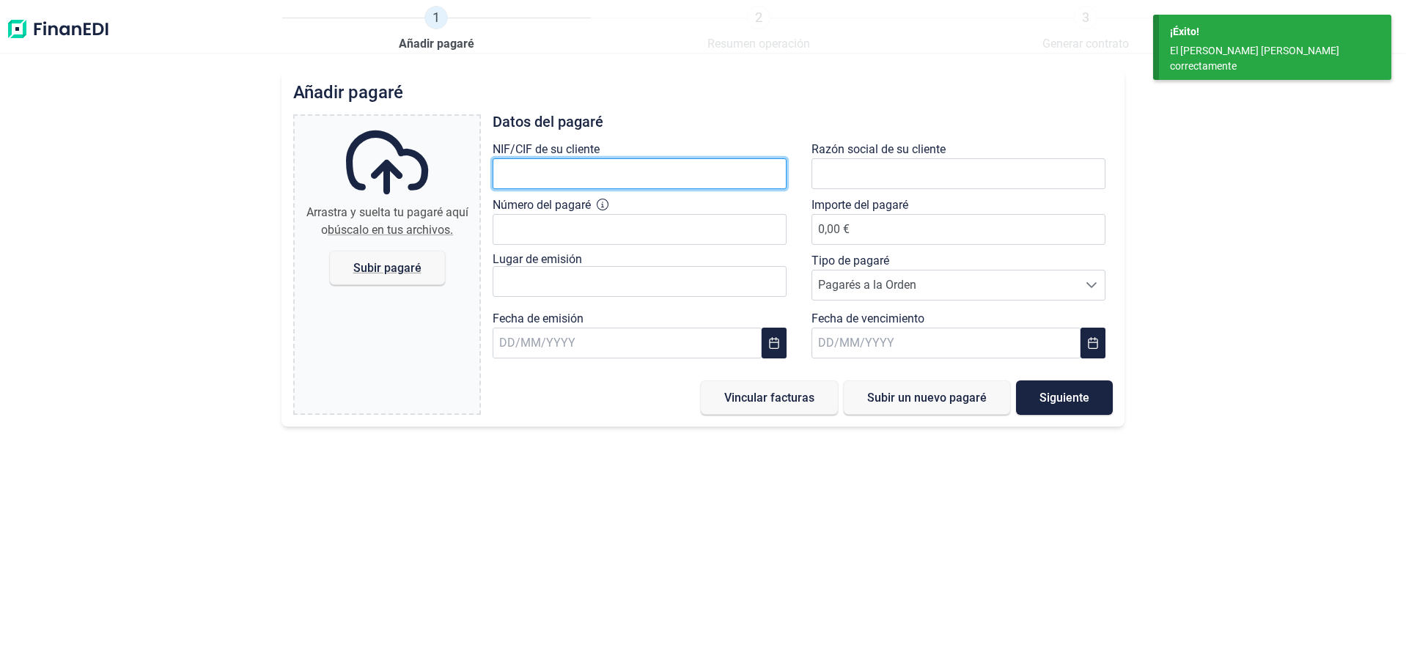
click at [609, 189] on input "text" at bounding box center [640, 173] width 294 height 31
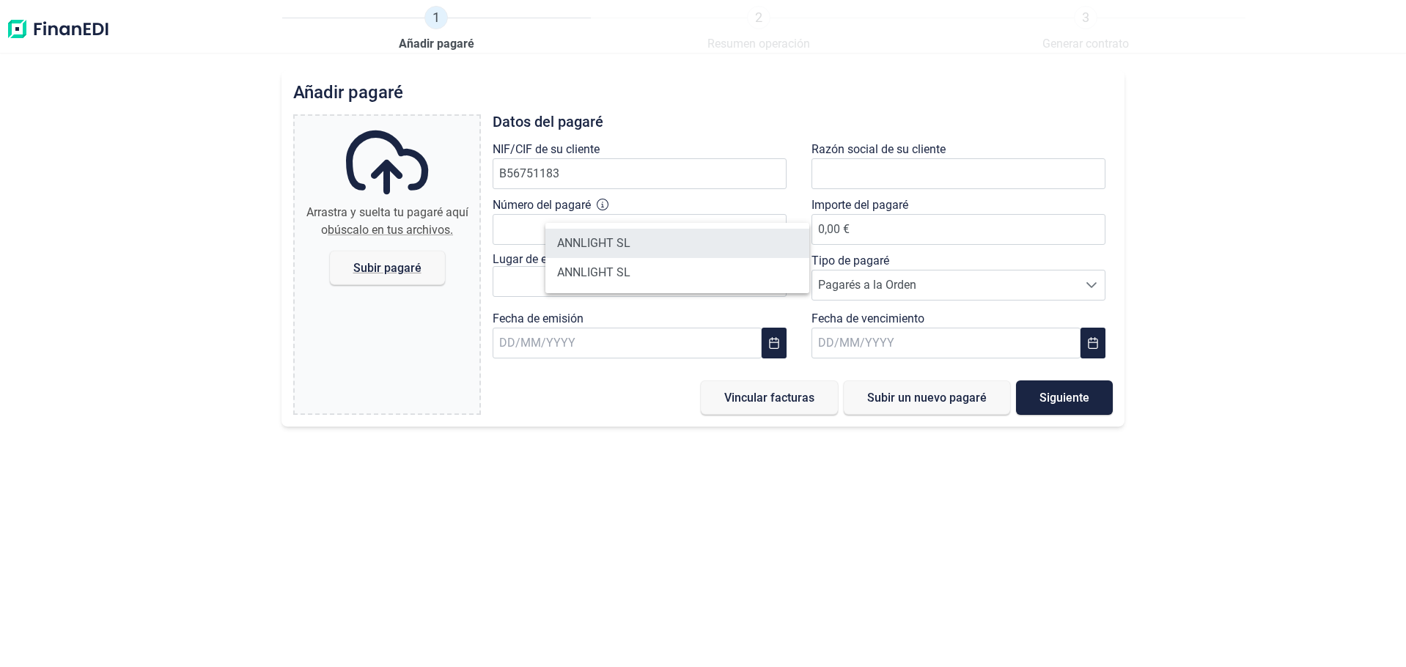
click at [626, 248] on li "ANNLIGHT SL" at bounding box center [677, 243] width 264 height 29
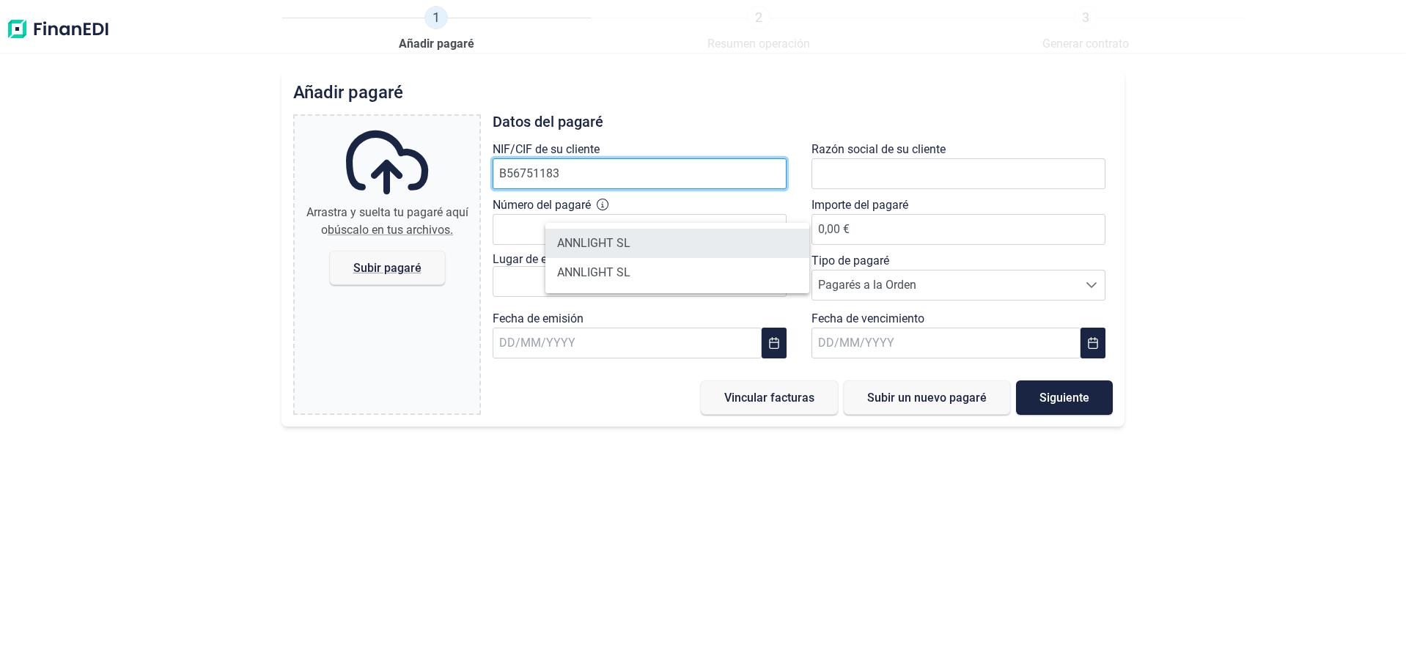
type input "B56751183"
type input "ANNLIGHT SL"
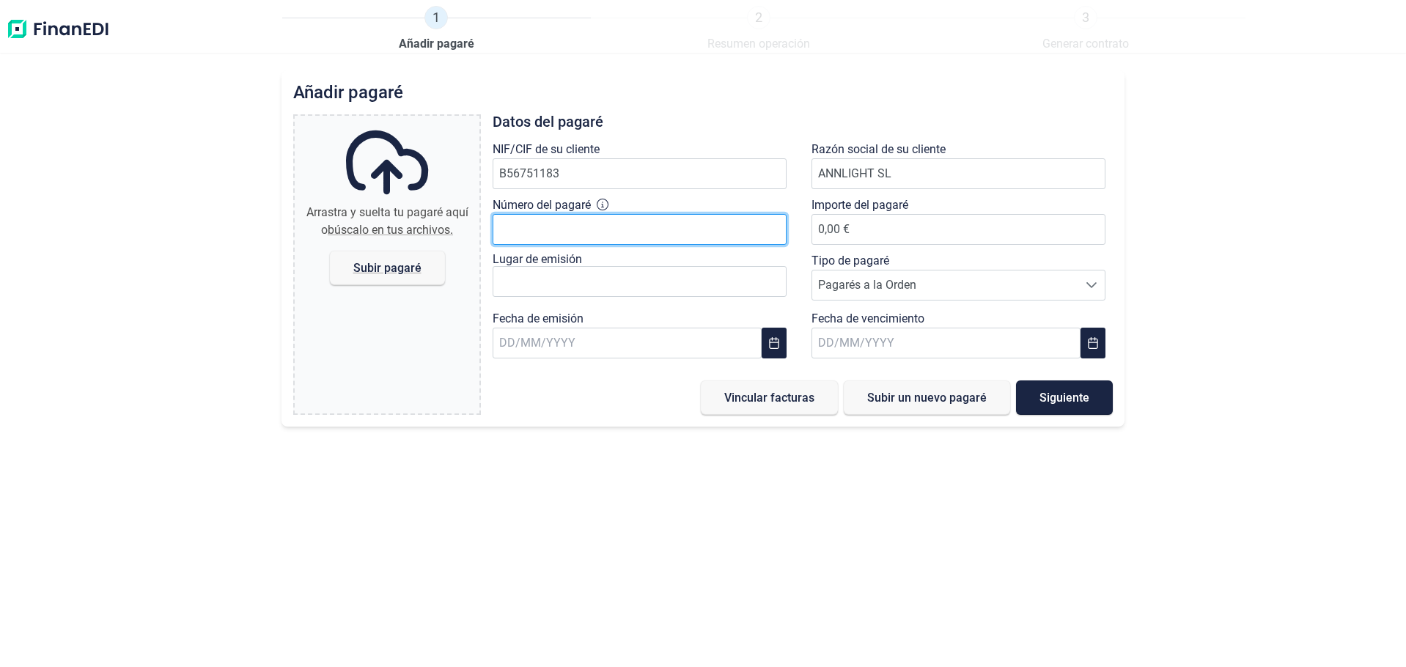
click at [624, 245] on input "Número del pagaré" at bounding box center [640, 229] width 294 height 31
type input "7924648"
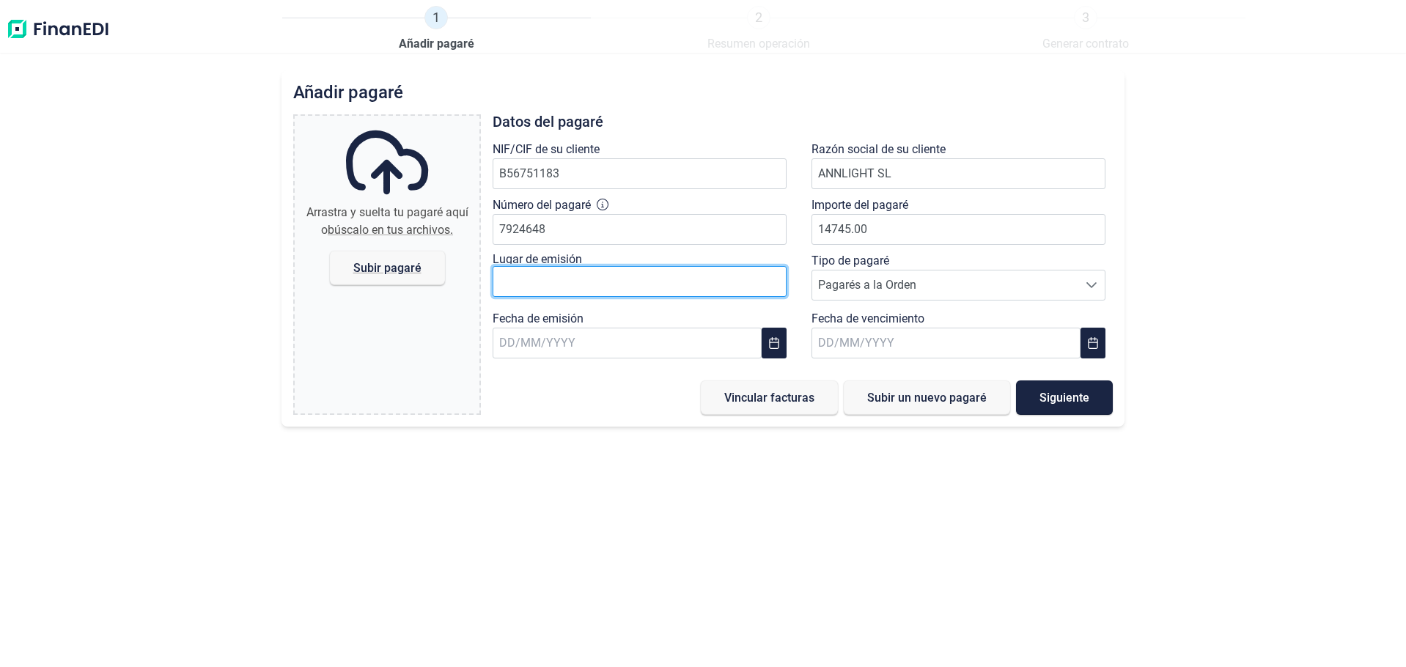
type input "14.745,00 €"
click at [664, 297] on input "text" at bounding box center [640, 281] width 294 height 31
type input "[GEOGRAPHIC_DATA]"
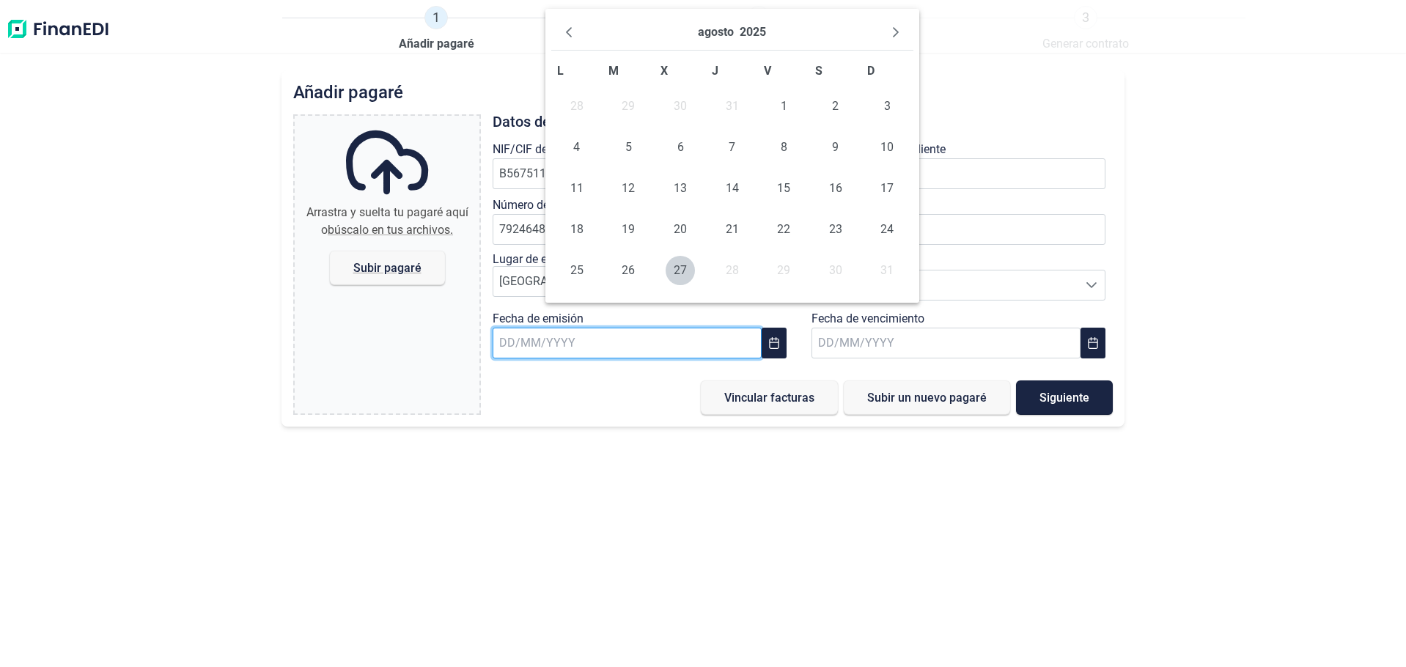
click at [611, 358] on input "text" at bounding box center [627, 343] width 269 height 31
click at [581, 285] on span "25" at bounding box center [576, 270] width 29 height 29
type input "[DATE]"
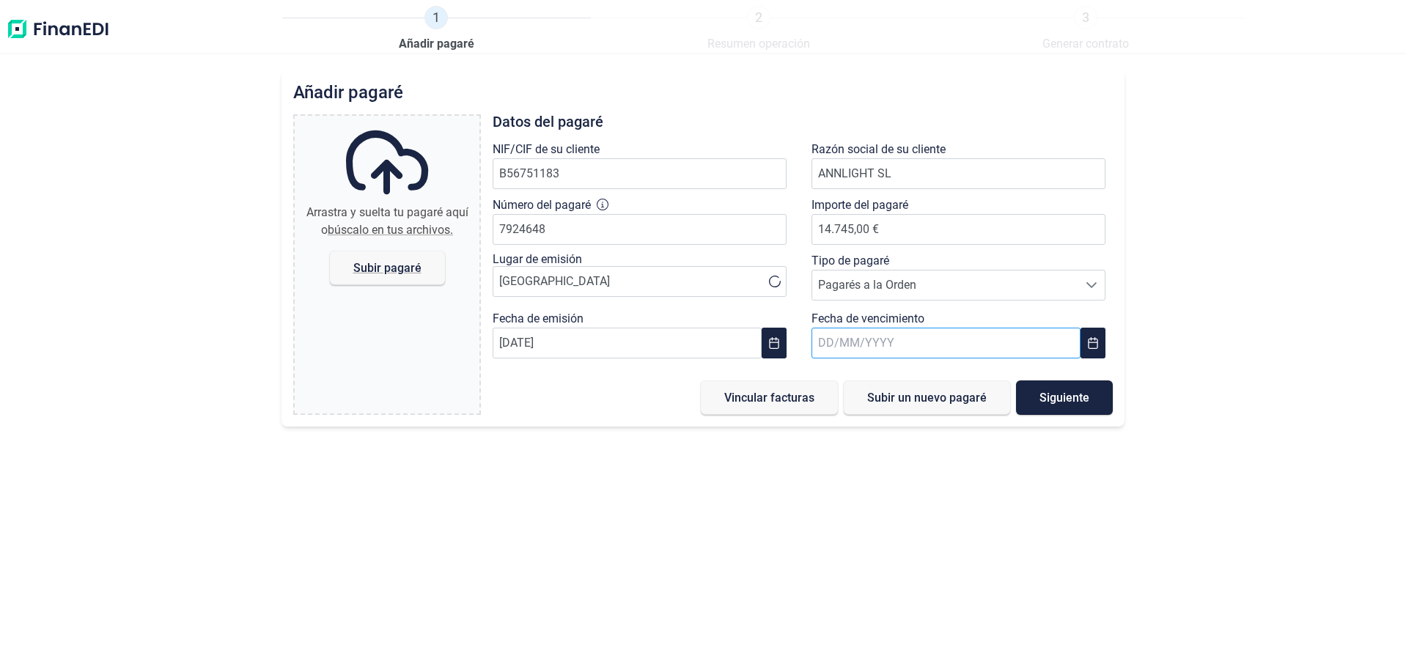
click at [910, 358] on input "text" at bounding box center [946, 343] width 269 height 31
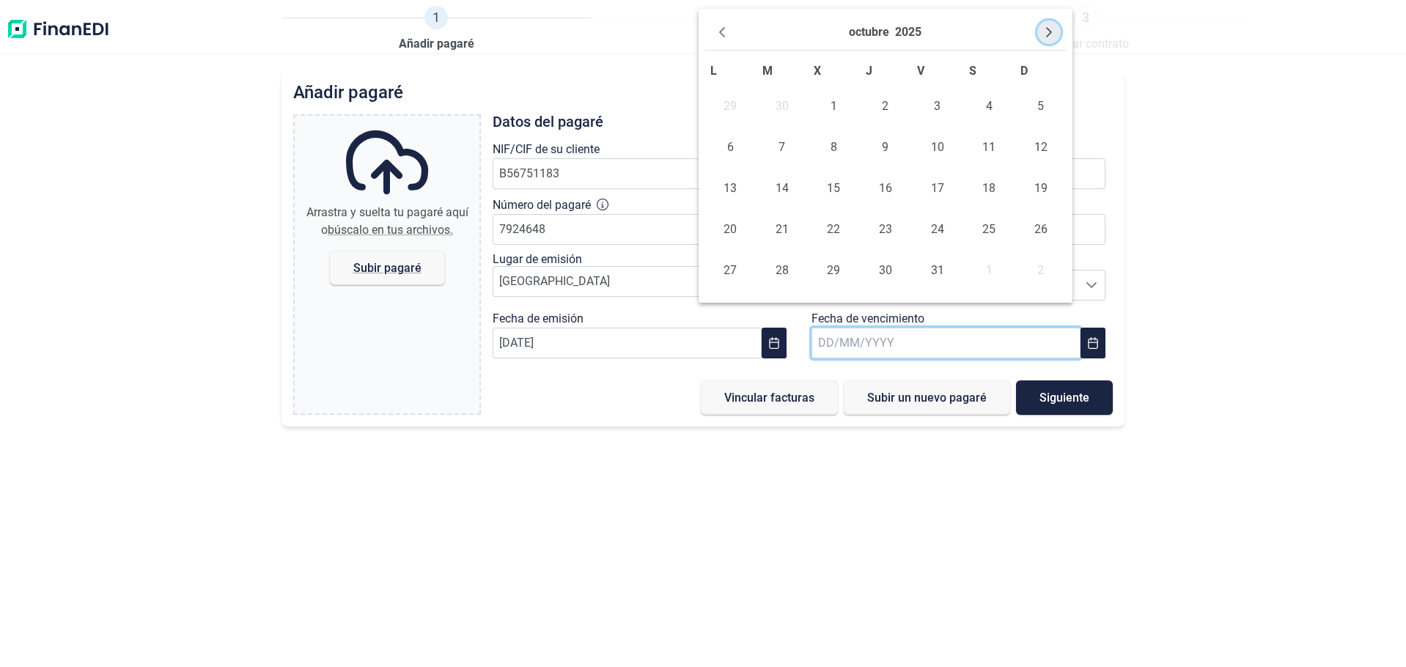
click at [1046, 38] on icon "Next Month" at bounding box center [1049, 32] width 12 height 12
click at [728, 38] on icon "Previous Month" at bounding box center [722, 32] width 12 height 12
click at [781, 285] on span "25" at bounding box center [782, 270] width 29 height 29
type input "[DATE]"
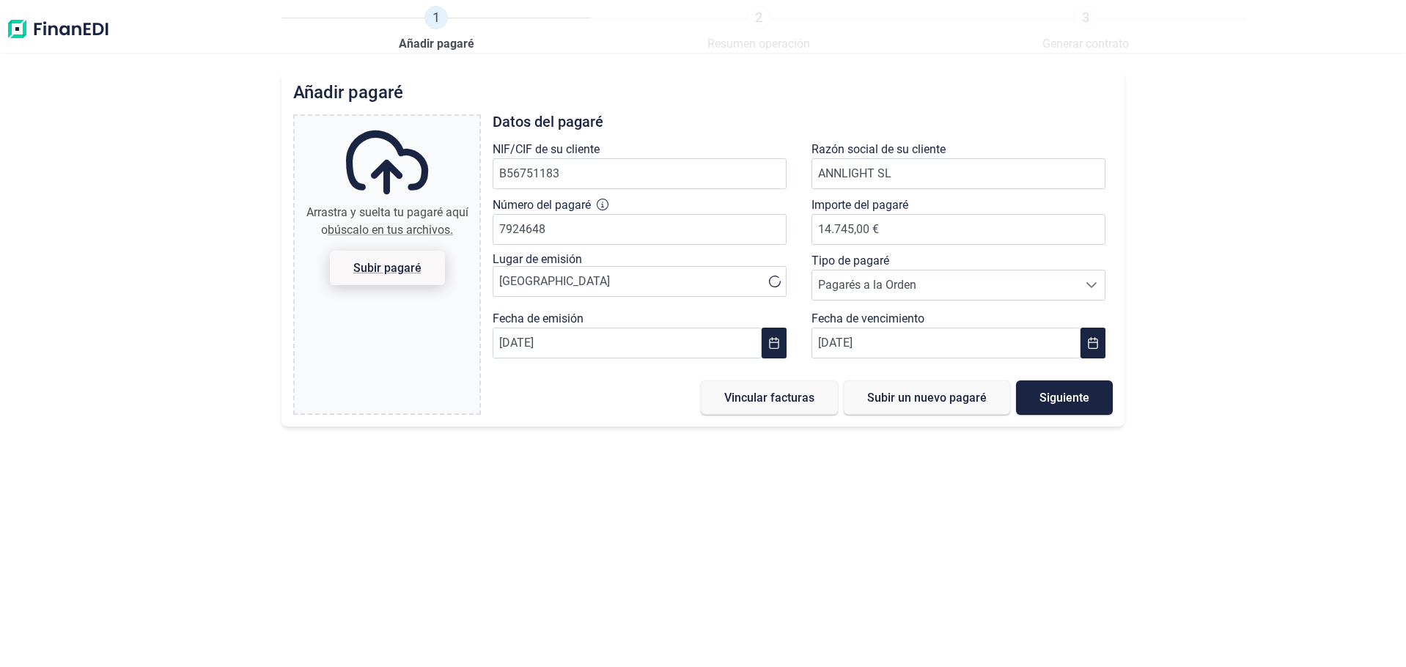
click at [409, 273] on span "Subir pagaré" at bounding box center [387, 267] width 68 height 11
click at [409, 120] on input "Arrastra y suelta tu [PERSON_NAME] aquí o búscalo en tus archivos. [PERSON_NAME]" at bounding box center [387, 118] width 185 height 4
type input "C:\fakepath\[PERSON_NAME] 03.jpg"
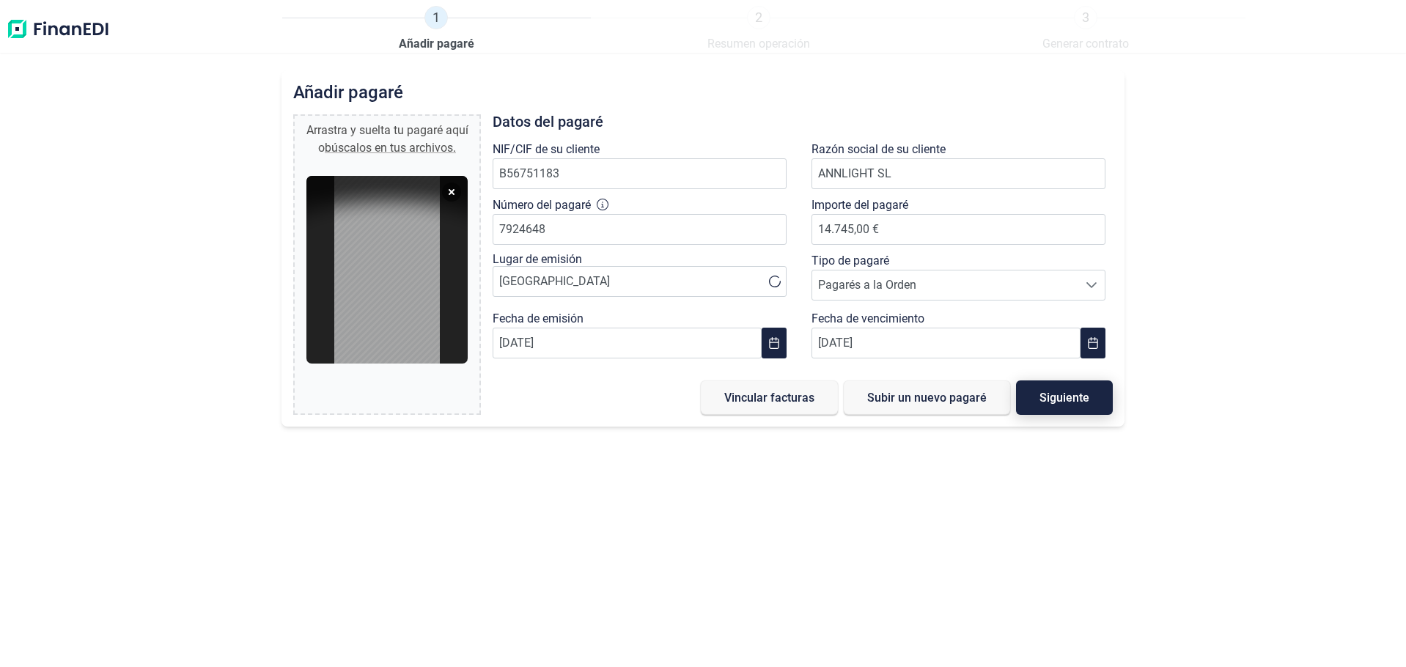
click at [1055, 403] on span "Siguiente" at bounding box center [1065, 397] width 50 height 11
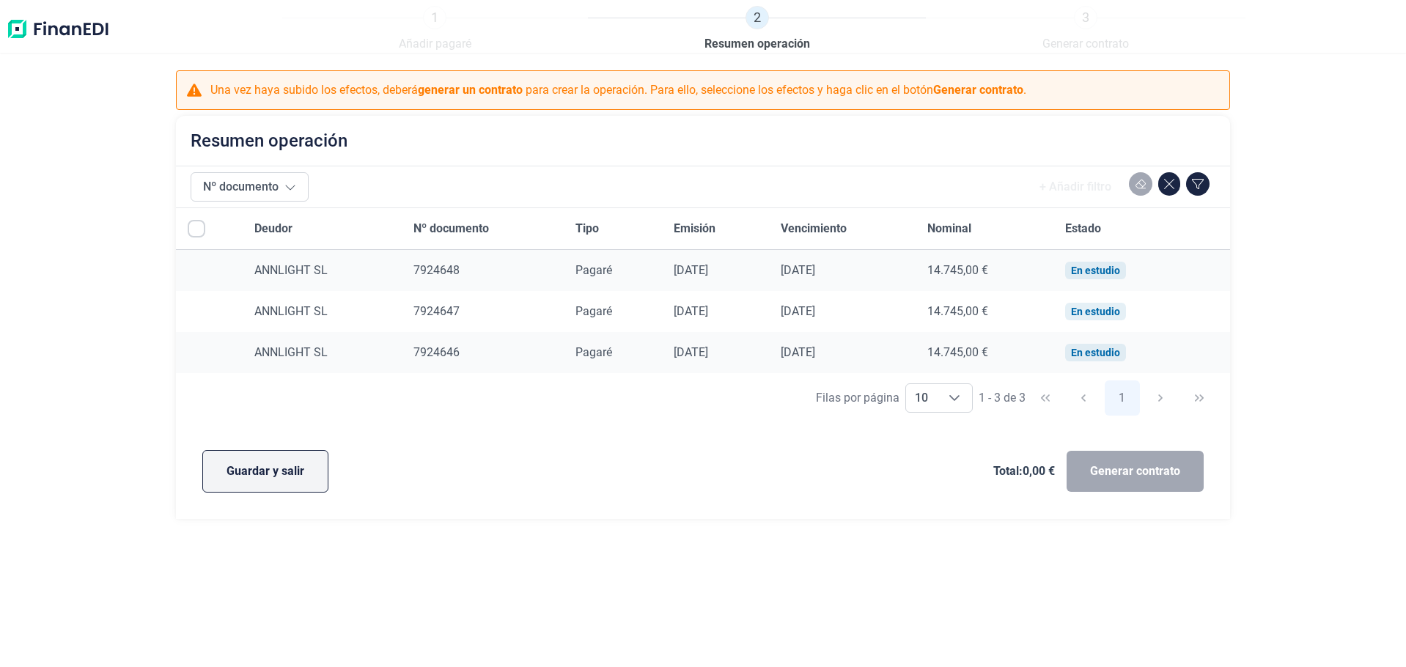
click at [263, 480] on span "Guardar y salir" at bounding box center [266, 472] width 78 height 18
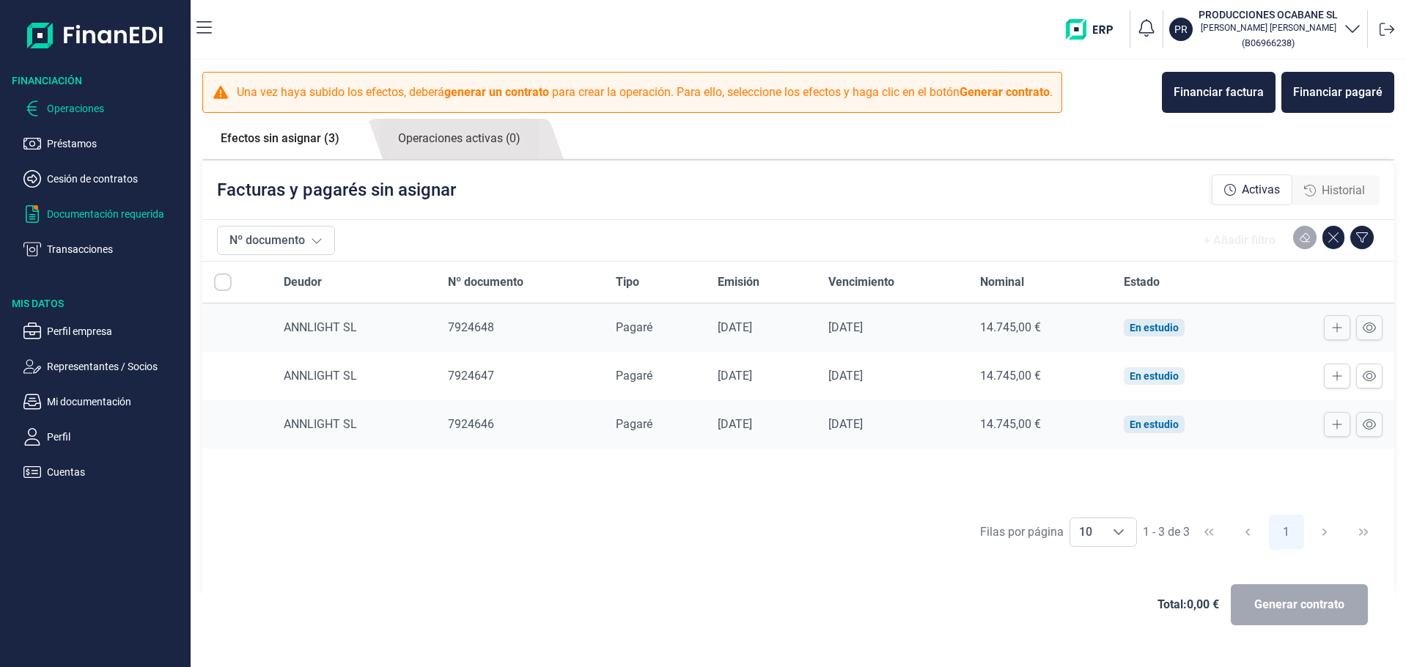
click at [125, 223] on p "Documentación requerida" at bounding box center [116, 214] width 138 height 18
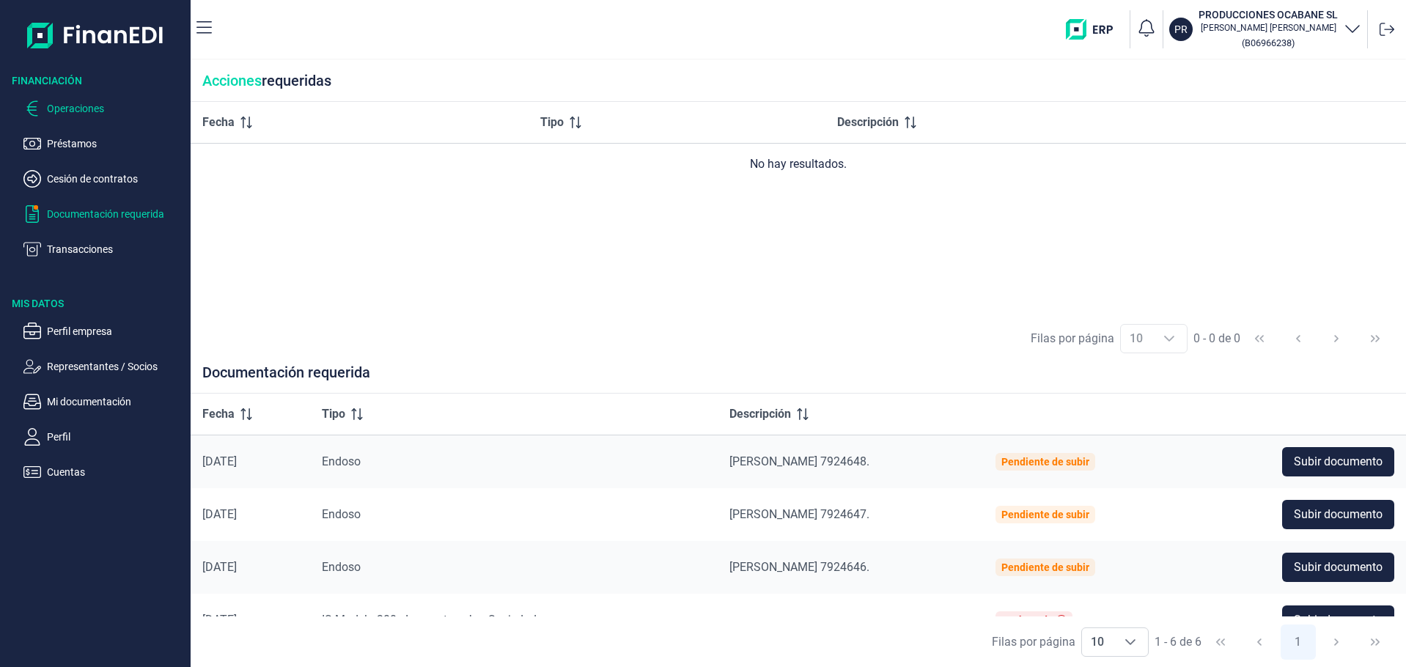
click at [70, 117] on p "Operaciones" at bounding box center [116, 109] width 138 height 18
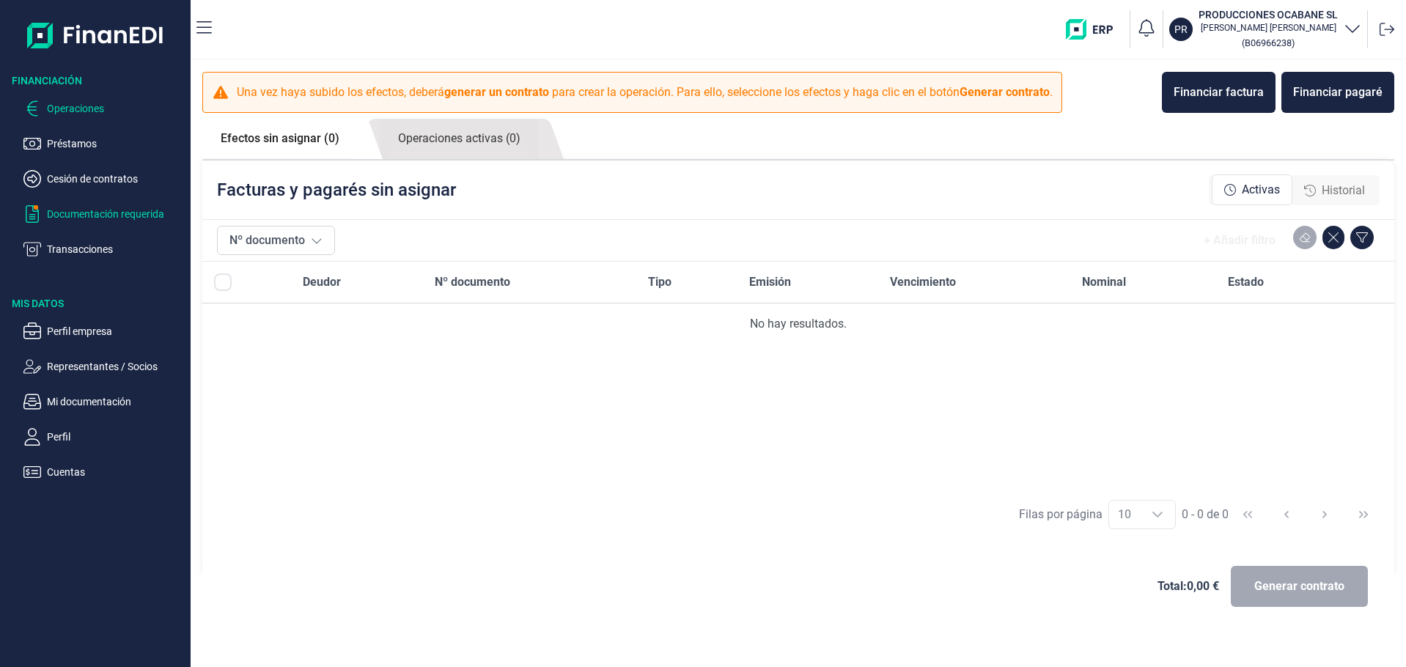
click at [90, 223] on p "Documentación requerida" at bounding box center [116, 214] width 138 height 18
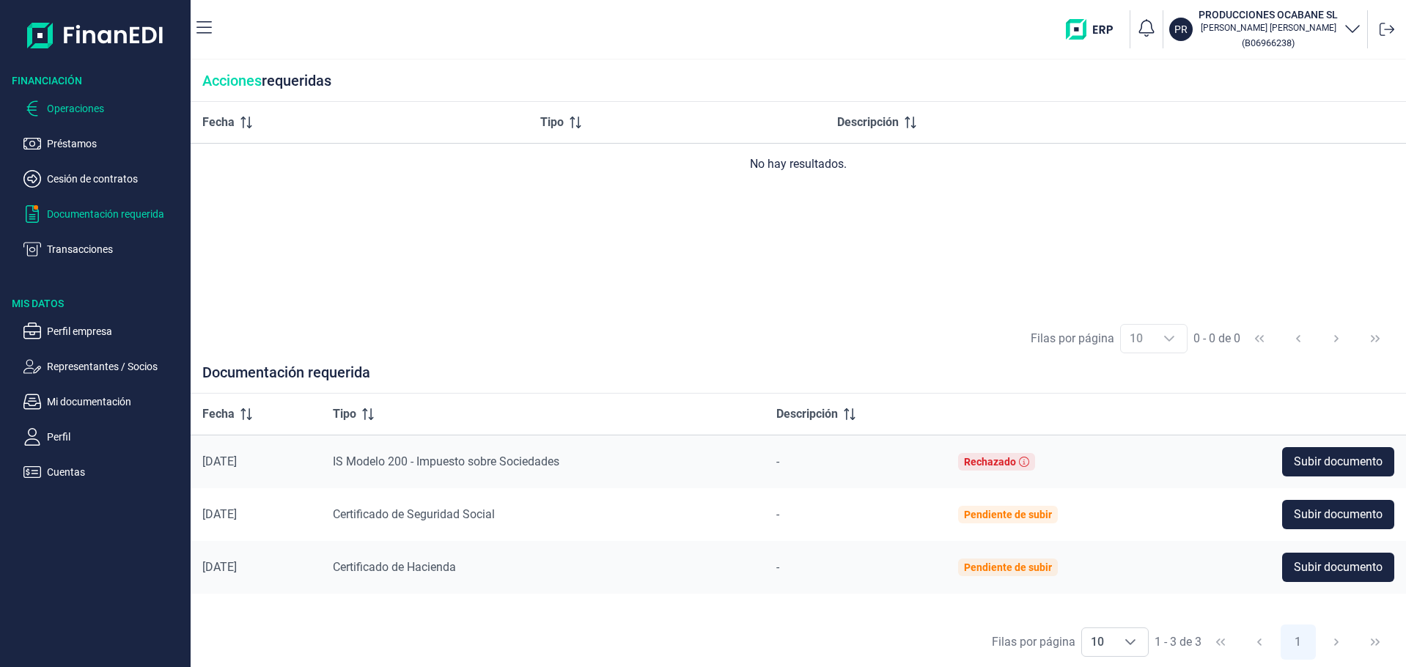
click at [87, 117] on p "Operaciones" at bounding box center [116, 109] width 138 height 18
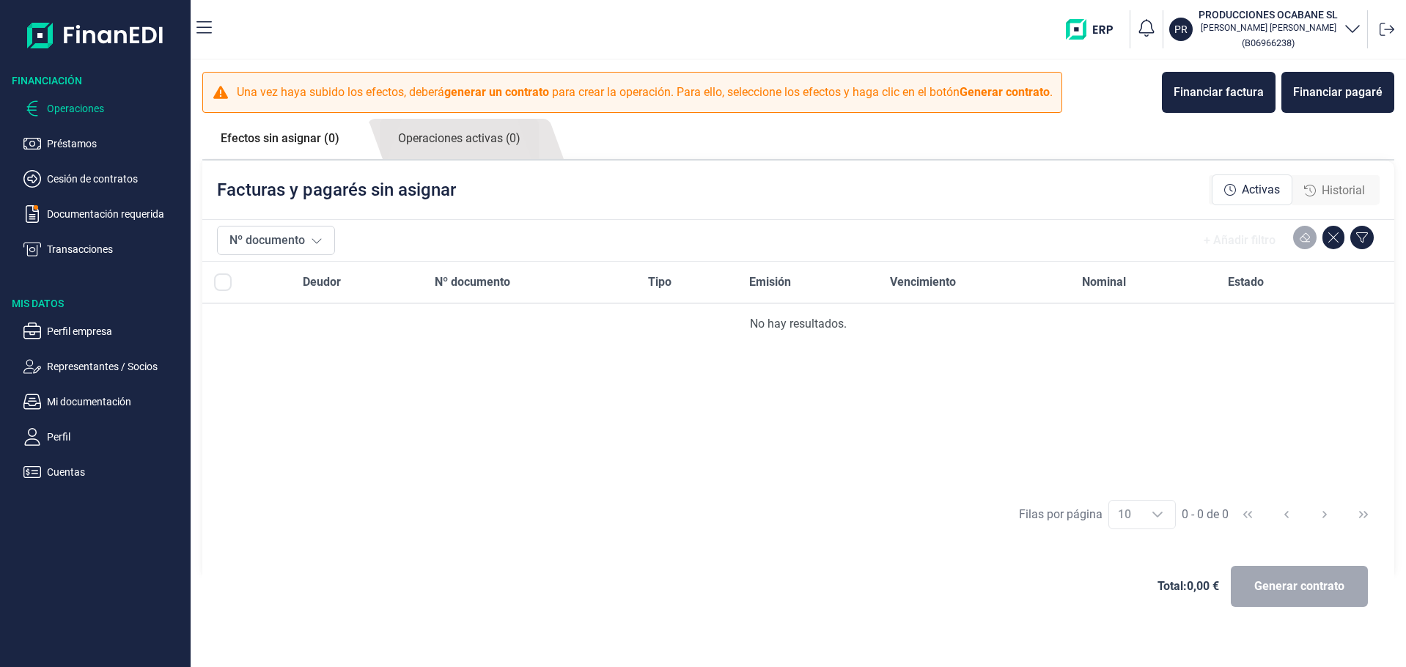
click at [260, 158] on link "Efectos sin asignar (0)" at bounding box center [279, 139] width 155 height 40
click at [1242, 199] on span "Activas" at bounding box center [1261, 190] width 38 height 18
click at [99, 117] on p "Operaciones" at bounding box center [116, 109] width 138 height 18
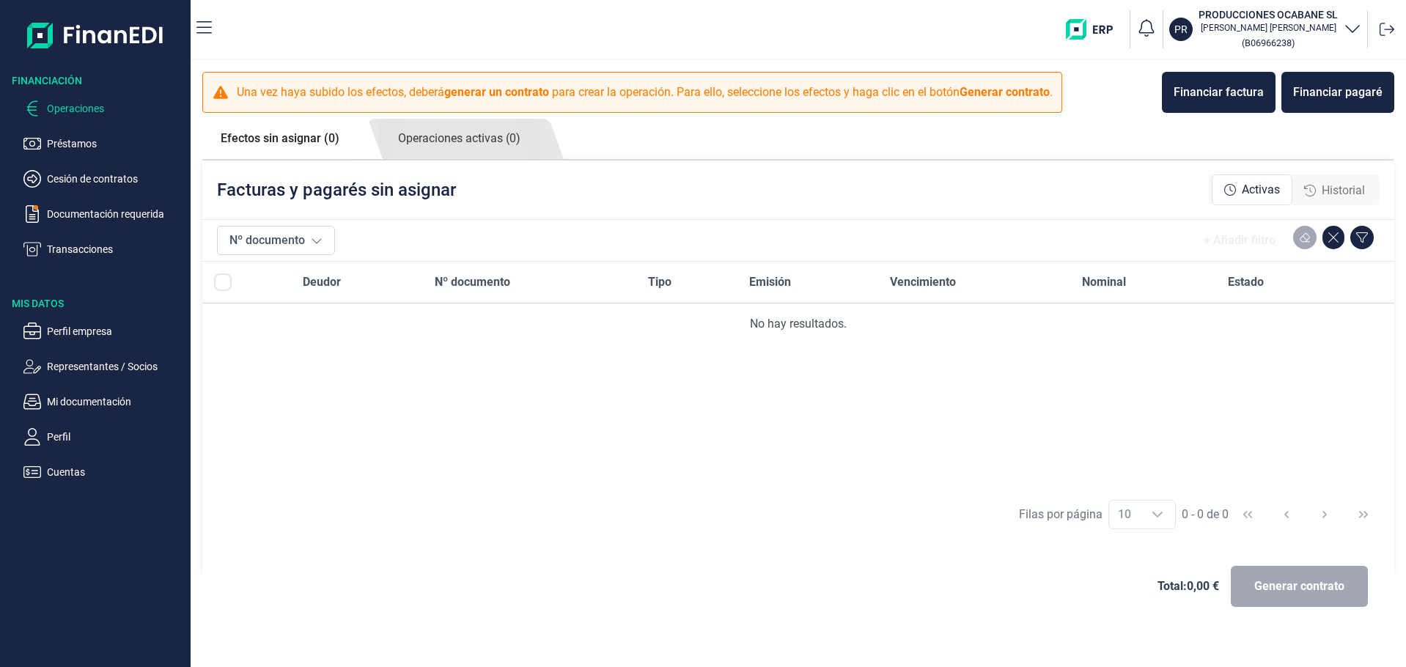
click at [99, 117] on p "Operaciones" at bounding box center [116, 109] width 138 height 18
click at [82, 152] on p "Préstamos" at bounding box center [116, 144] width 138 height 18
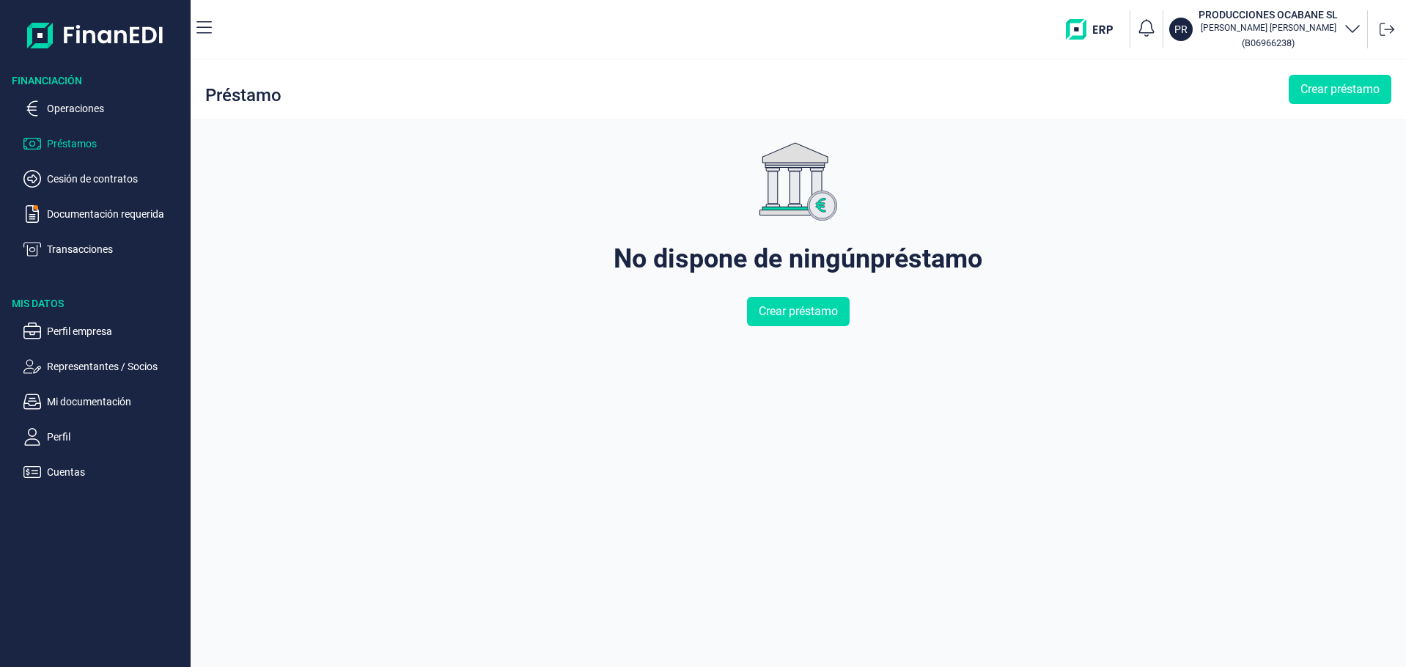
click at [78, 210] on ul "Operaciones Préstamos Cesión de contratos Documentación requerida Transacciones" at bounding box center [95, 173] width 191 height 170
click at [76, 188] on p "Cesión de contratos" at bounding box center [116, 179] width 138 height 18
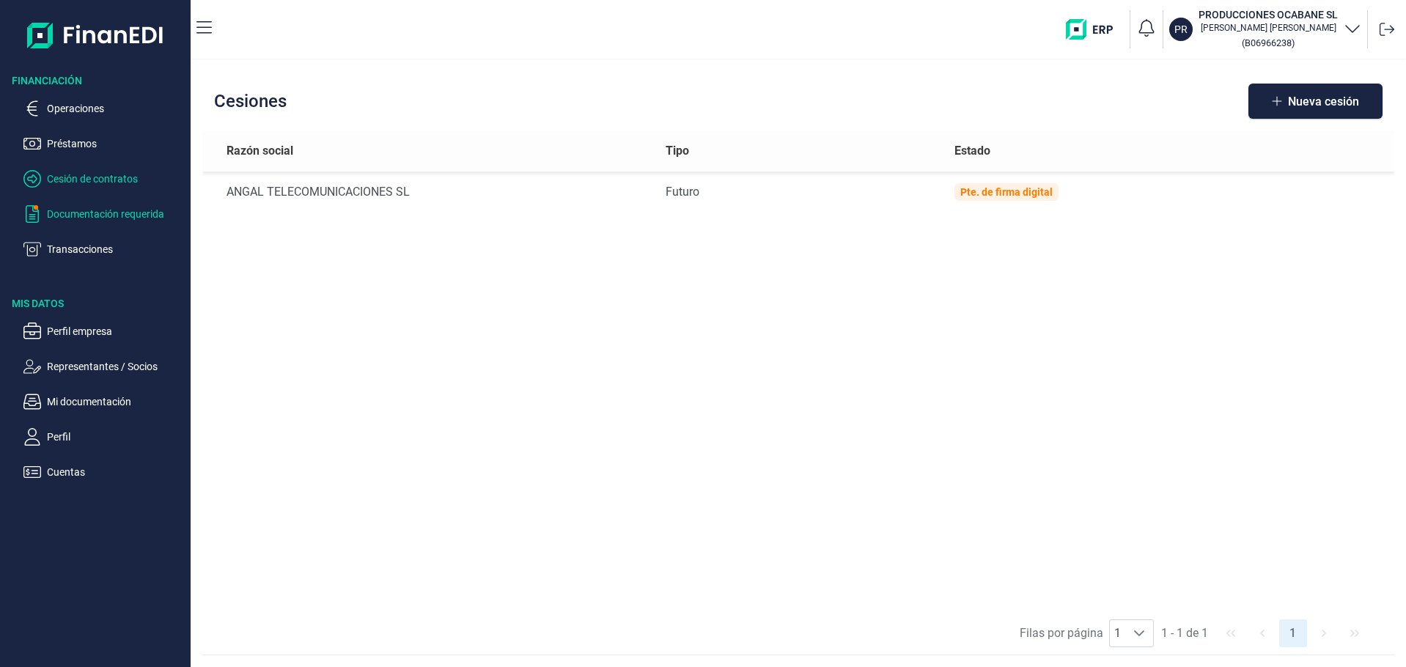
click at [89, 223] on p "Documentación requerida" at bounding box center [116, 214] width 138 height 18
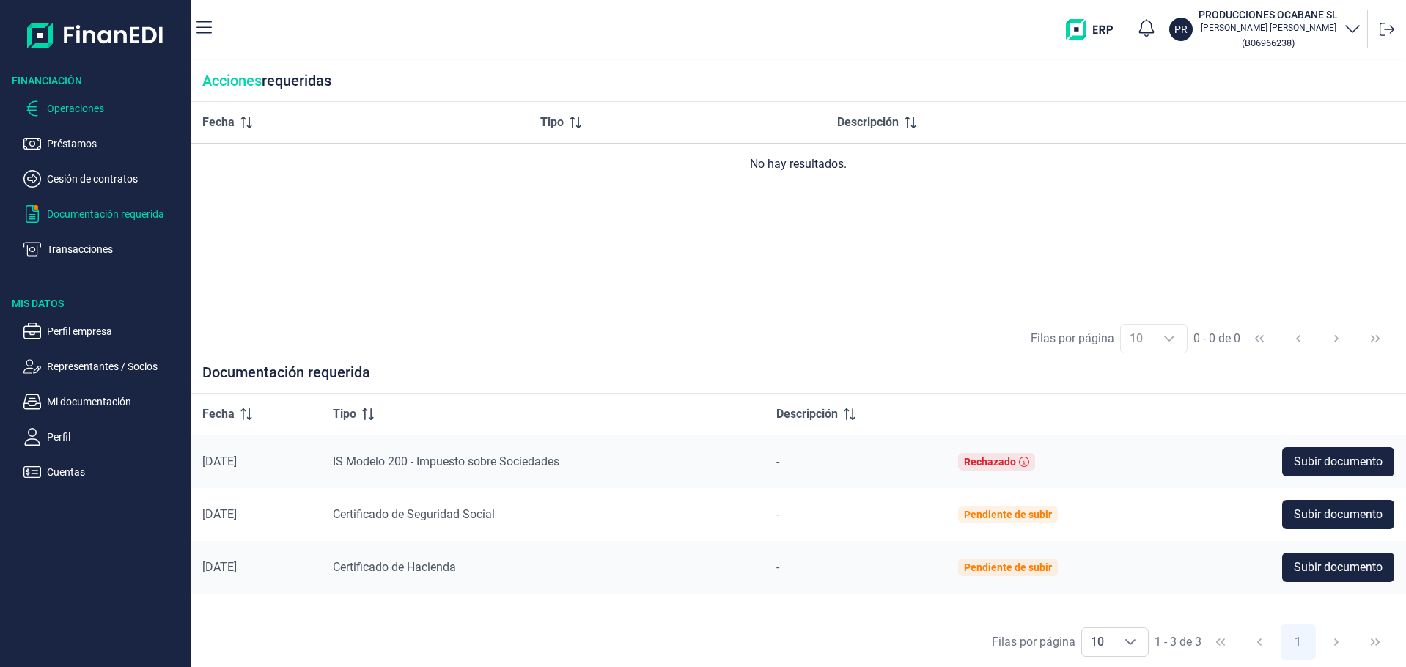
click at [104, 117] on p "Operaciones" at bounding box center [116, 109] width 138 height 18
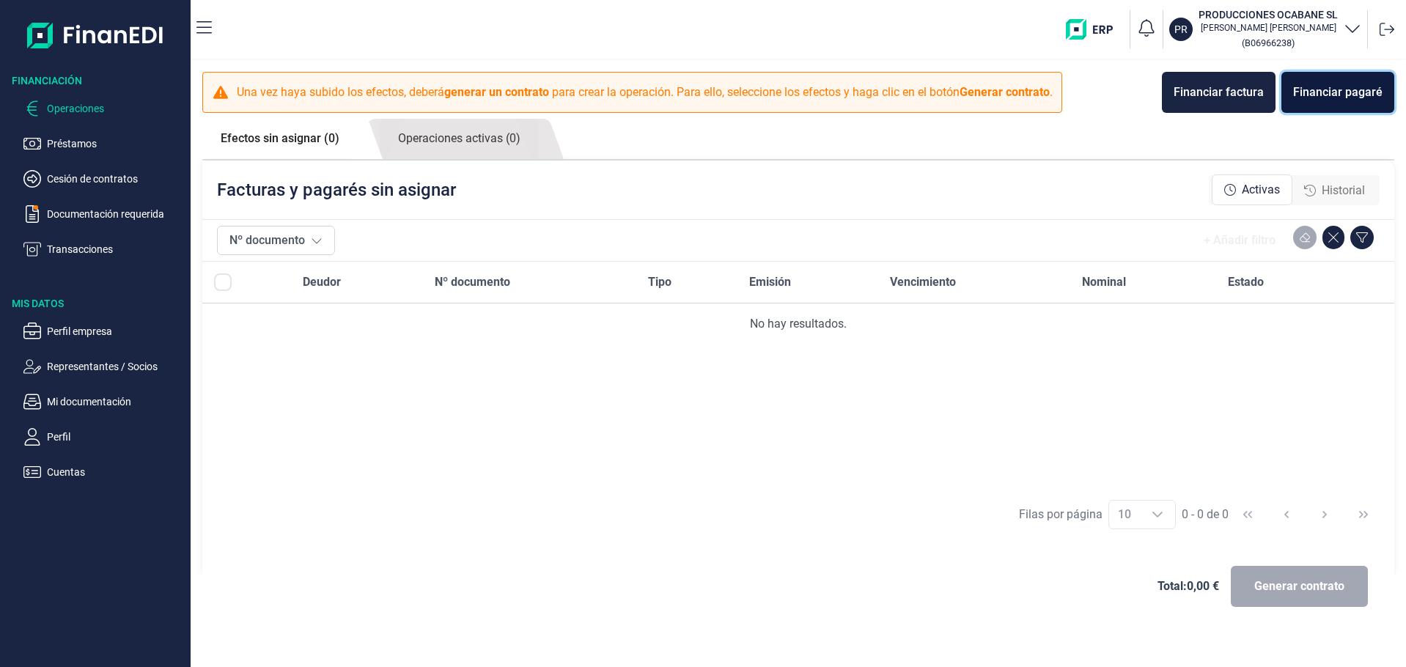
click at [1319, 101] on div "Financiar pagaré" at bounding box center [1337, 93] width 89 height 18
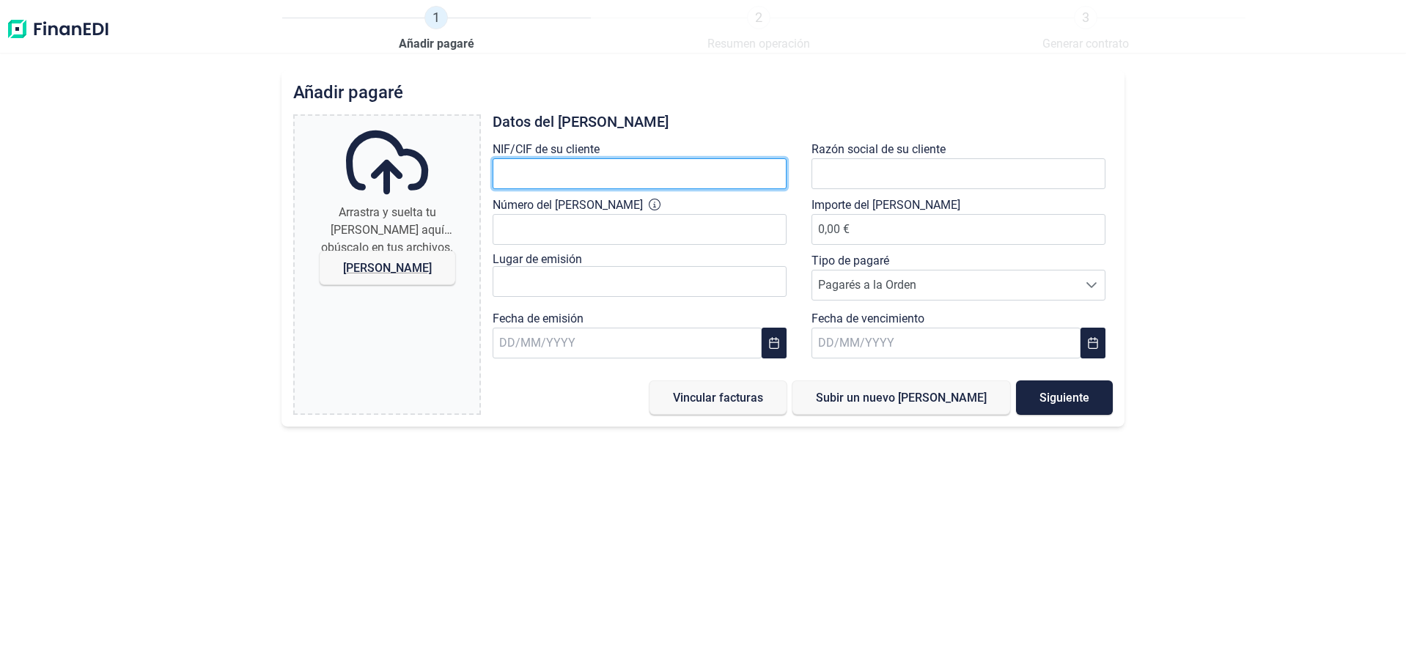
click at [619, 189] on input "text" at bounding box center [640, 173] width 294 height 31
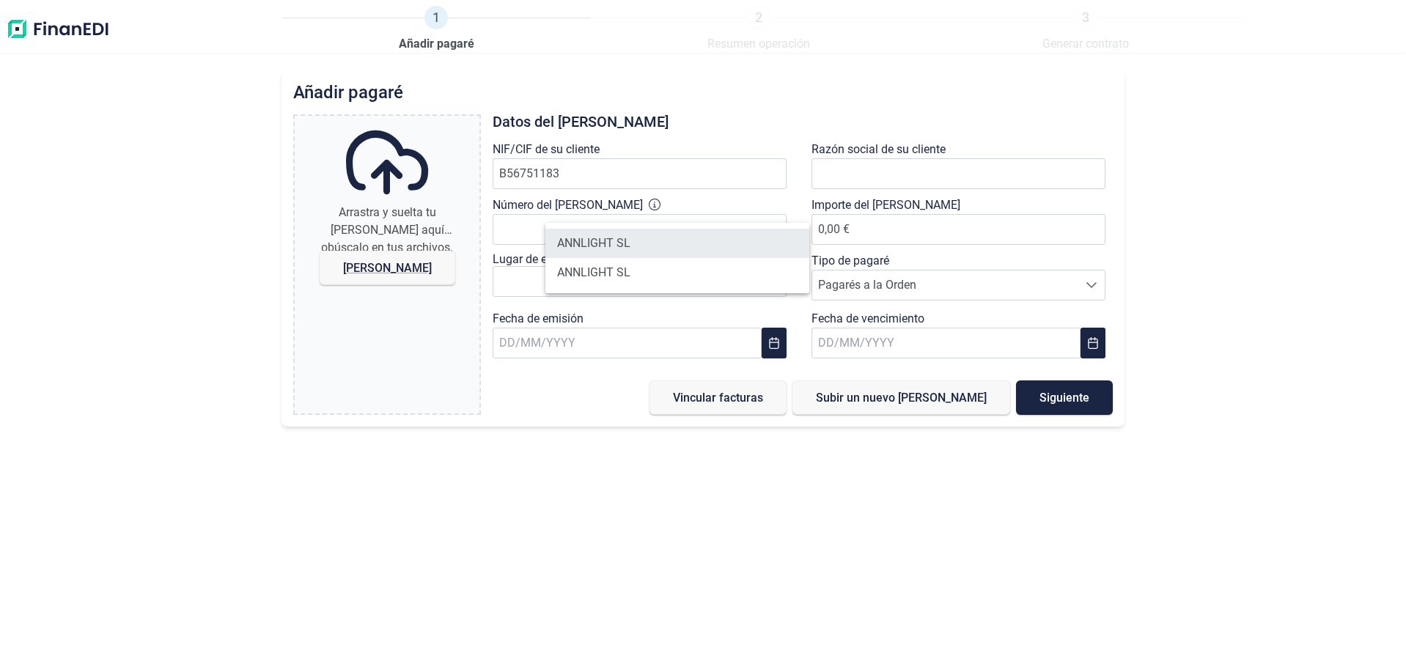
click at [603, 250] on li "ANNLIGHT SL" at bounding box center [677, 243] width 264 height 29
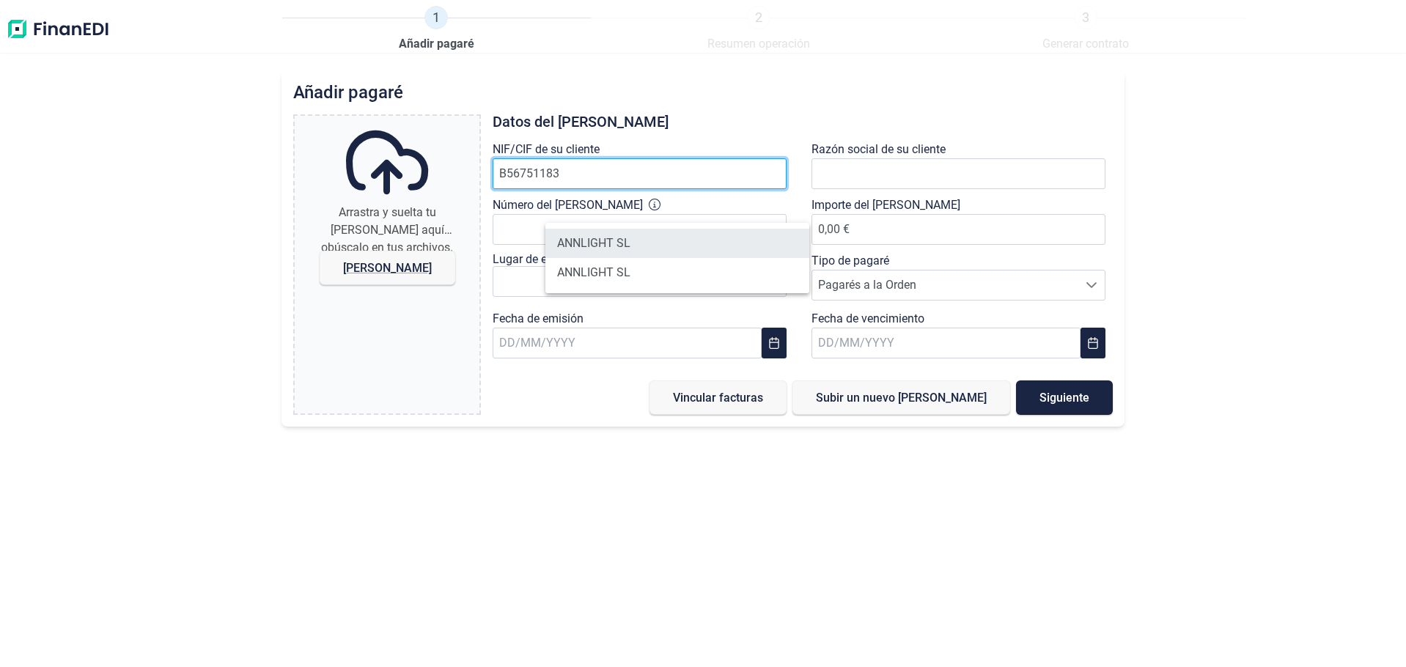
type input "B56751183"
type input "ANNLIGHT SL"
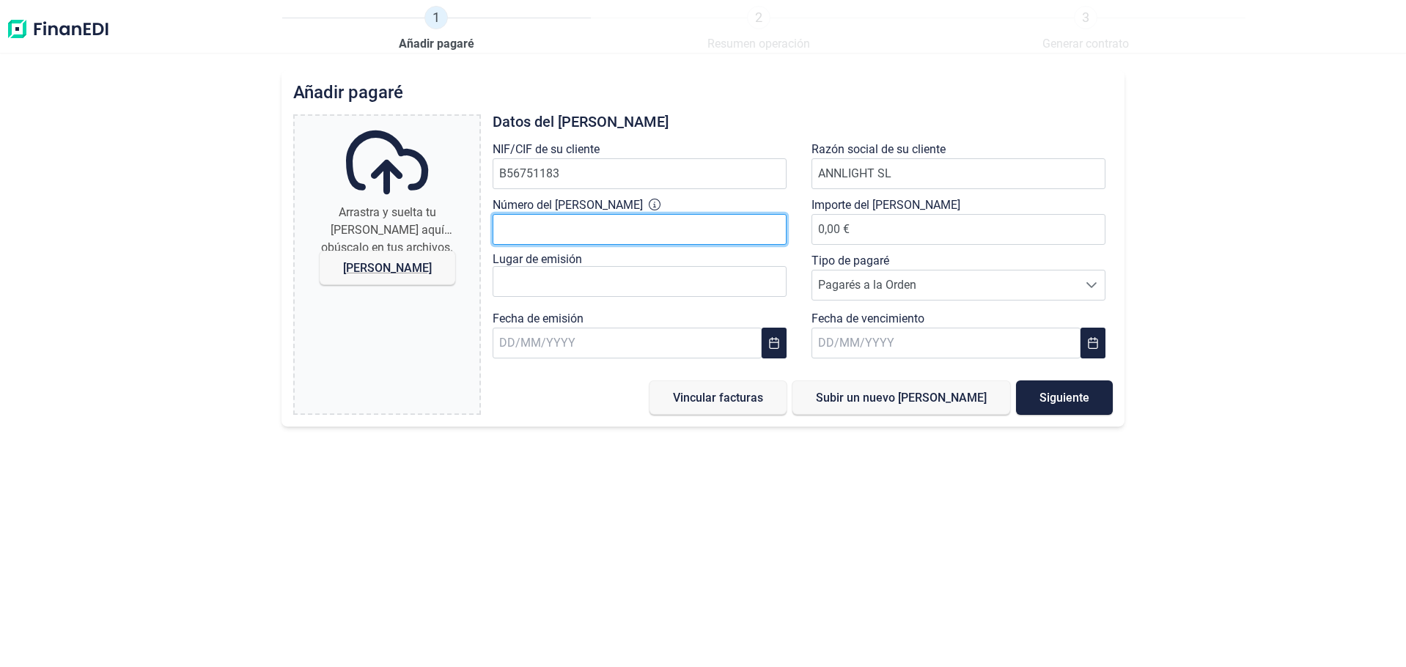
click at [604, 245] on input "Número del pagaré" at bounding box center [640, 229] width 294 height 31
type input "7924646"
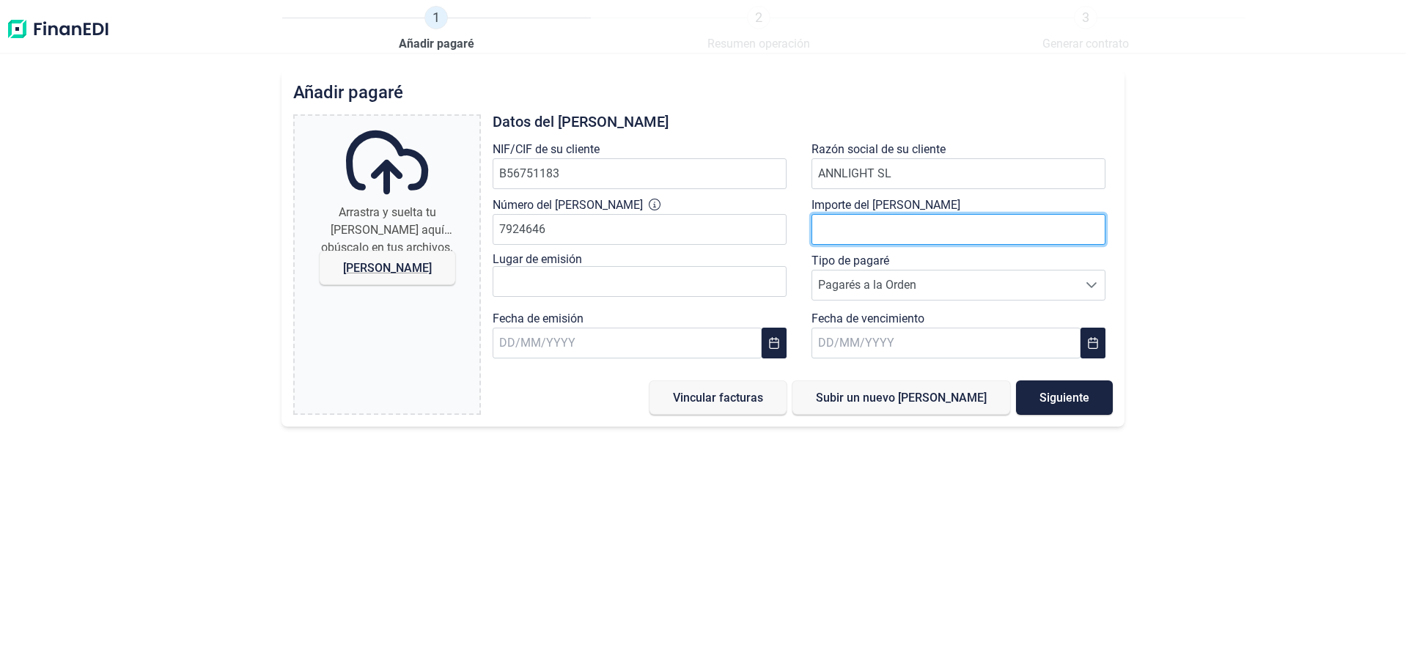
click at [875, 245] on input "number" at bounding box center [959, 229] width 294 height 31
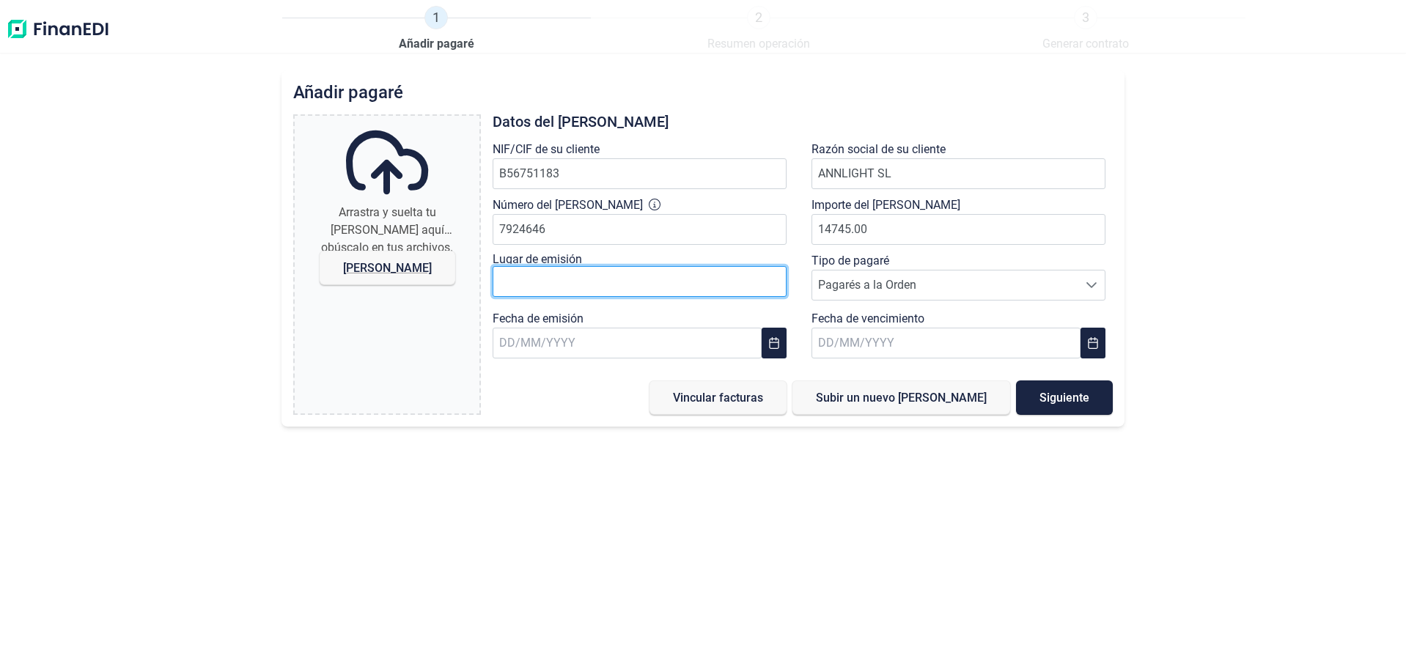
type input "14.745,00 €"
click at [653, 297] on input "text" at bounding box center [640, 281] width 294 height 31
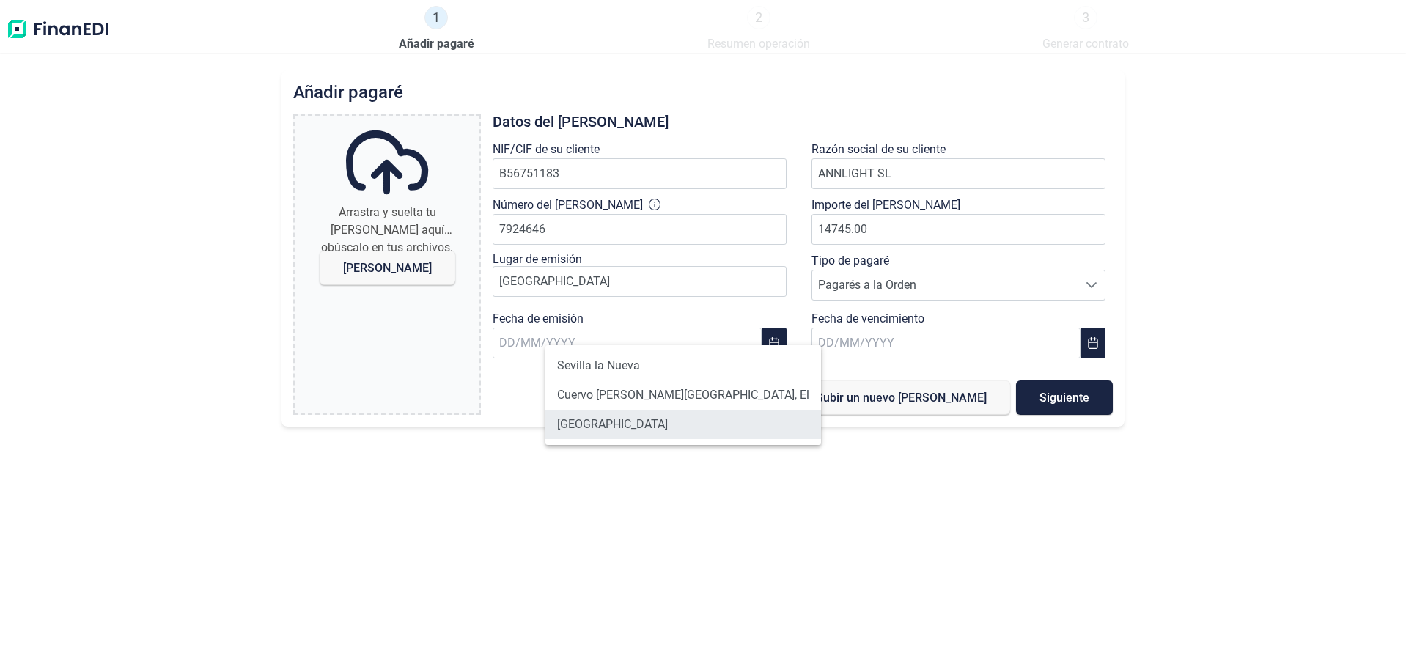
click at [592, 439] on li "[GEOGRAPHIC_DATA]" at bounding box center [683, 424] width 276 height 29
type input "[GEOGRAPHIC_DATA]"
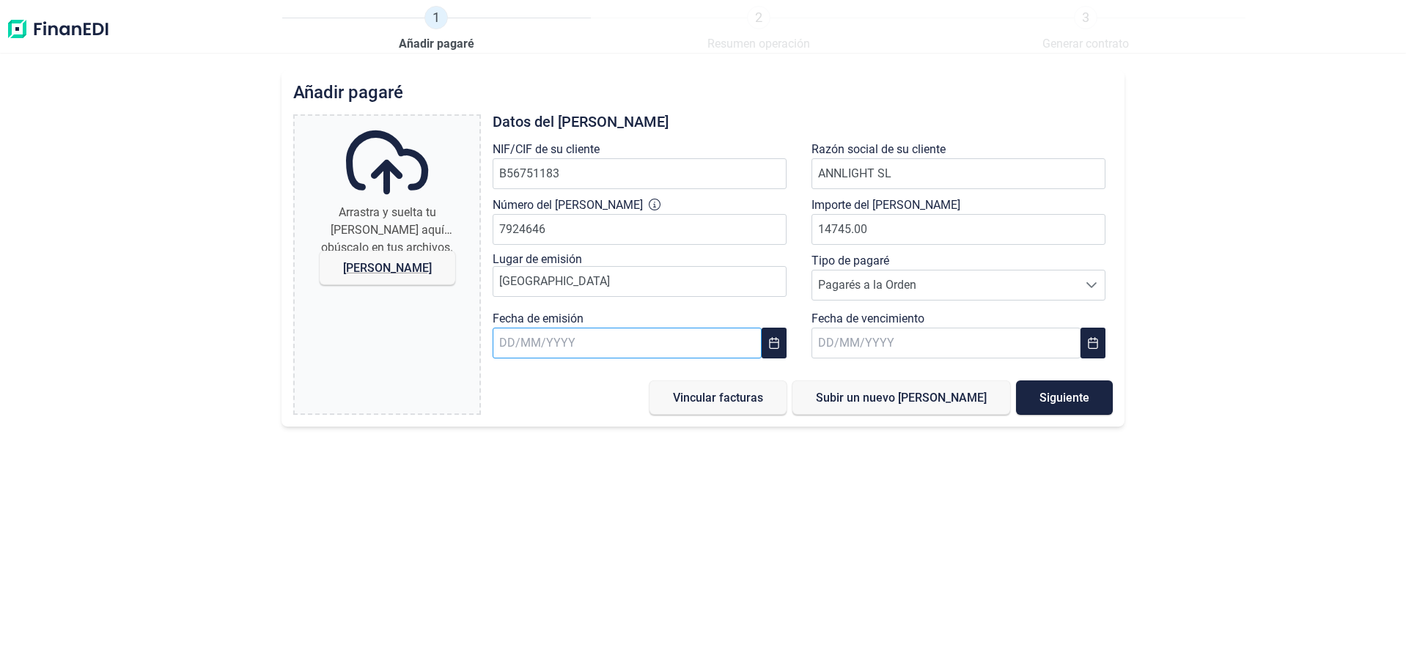
click at [685, 358] on input "text" at bounding box center [627, 343] width 269 height 31
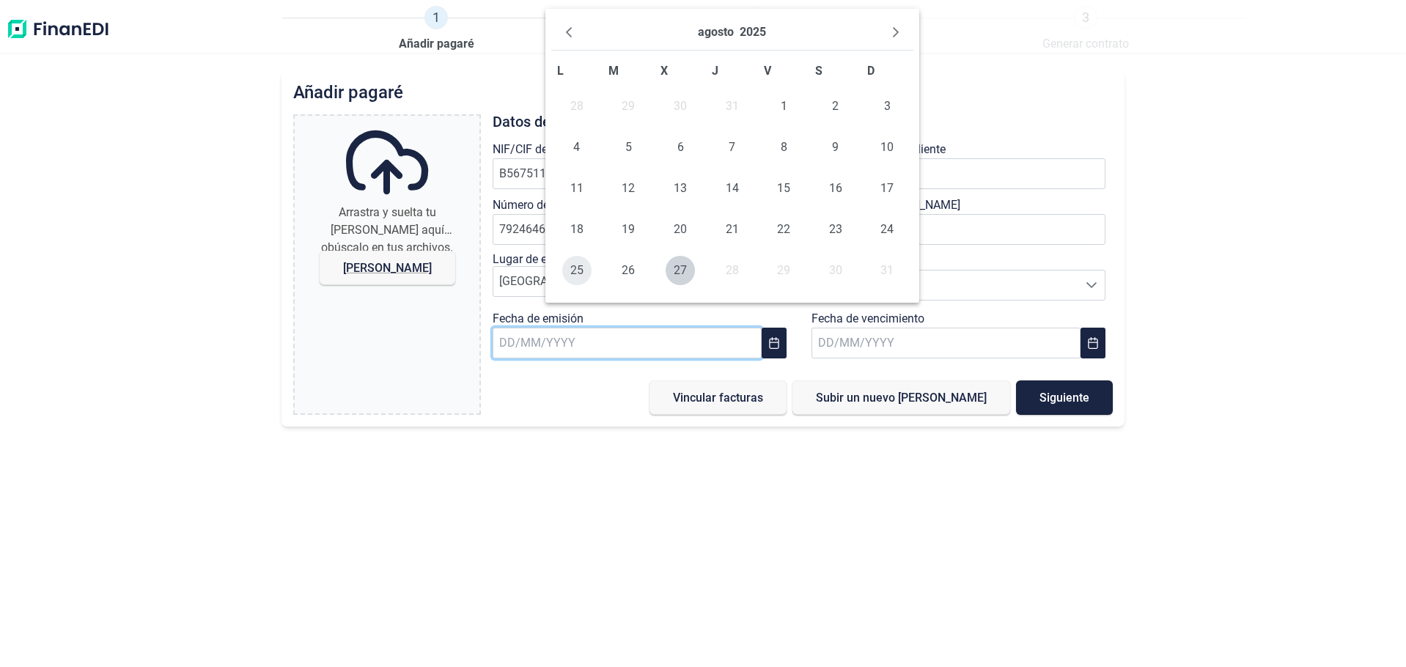
click at [588, 285] on span "25" at bounding box center [576, 270] width 29 height 29
type input "[DATE]"
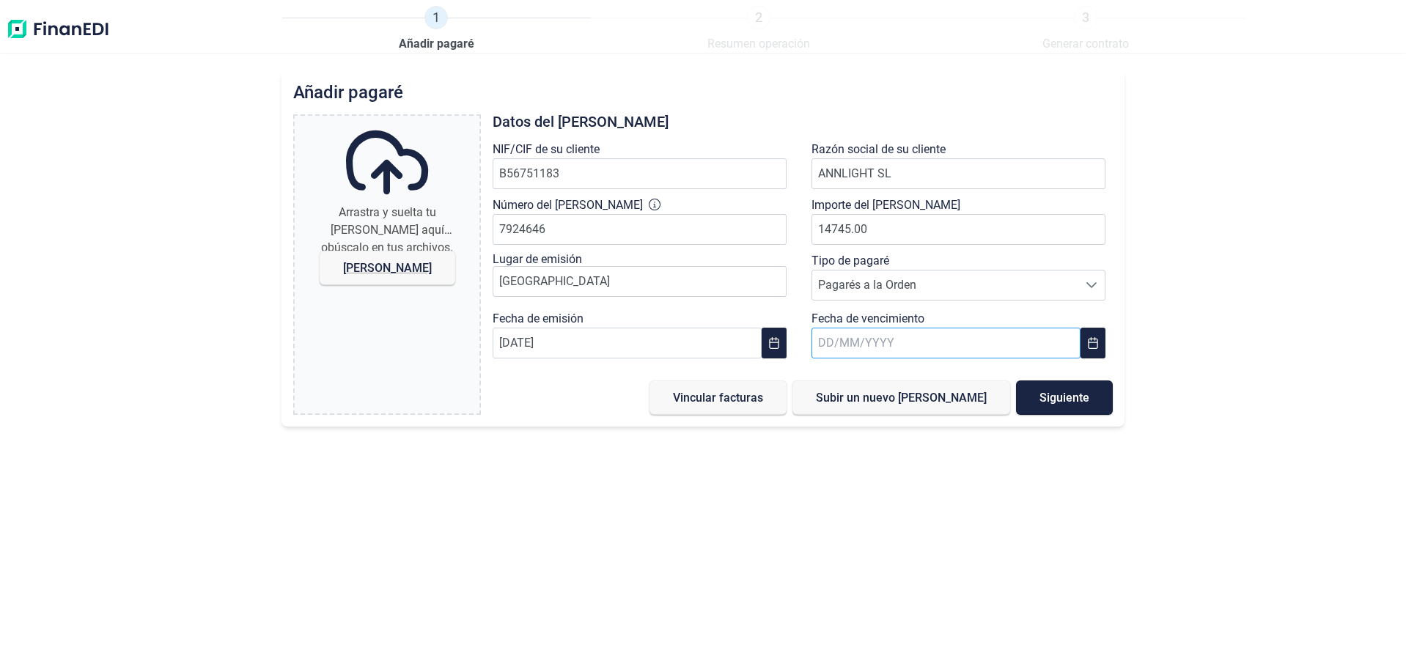
click at [893, 358] on input "text" at bounding box center [946, 343] width 269 height 31
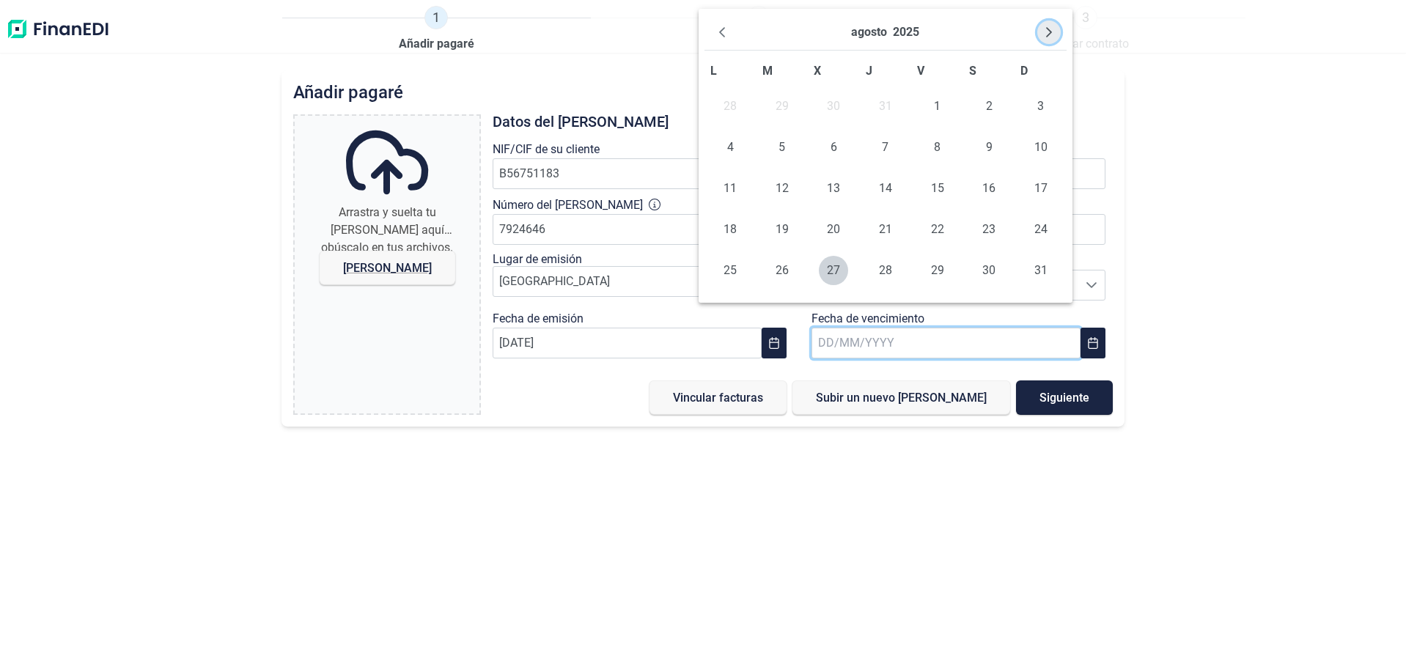
click at [1051, 37] on button "Next Month" at bounding box center [1048, 32] width 23 height 23
click at [886, 244] on span "25" at bounding box center [885, 229] width 29 height 29
type input "[DATE]"
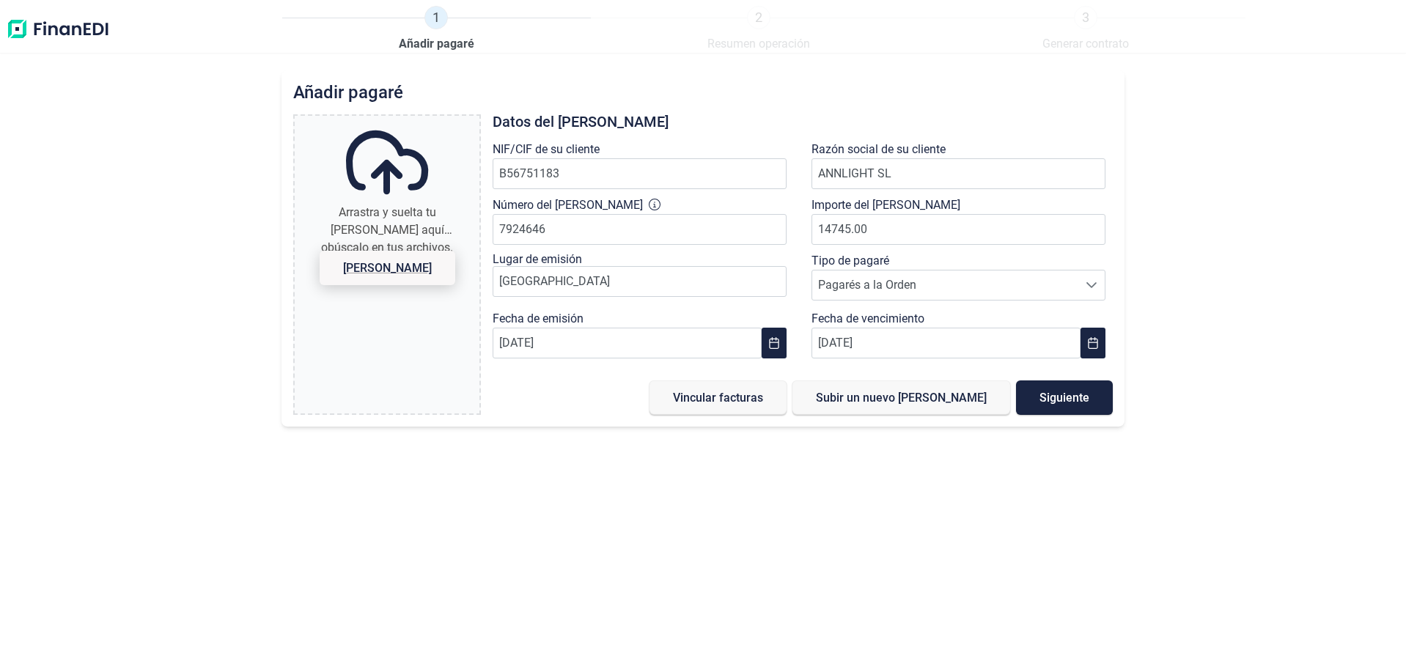
click at [431, 273] on span "Subir pagaré" at bounding box center [386, 267] width 89 height 11
click at [435, 120] on input "Arrastra y suelta tu [PERSON_NAME] aquí o búscalo en tus archivos. [PERSON_NAME]" at bounding box center [387, 118] width 185 height 4
type input "C:\fakepath\[PERSON_NAME] 01.jpg"
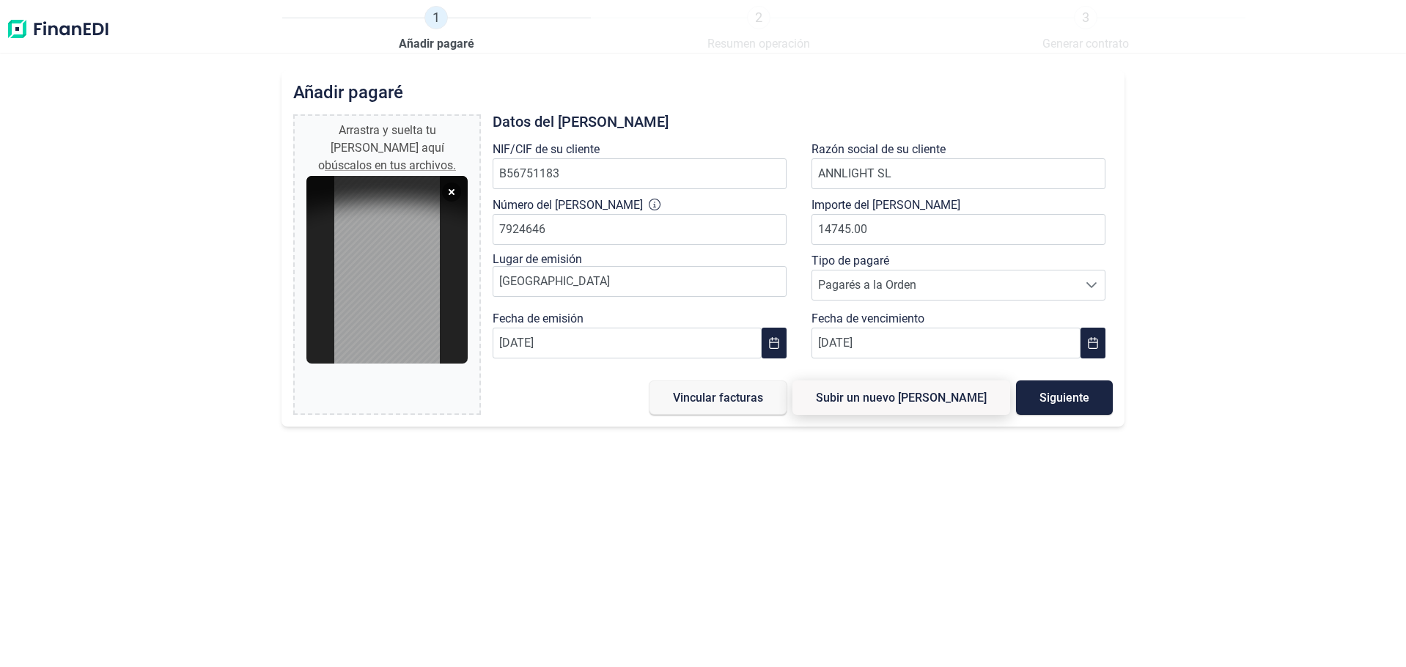
click at [917, 403] on span "Subir un nuevo pagaré" at bounding box center [901, 397] width 171 height 11
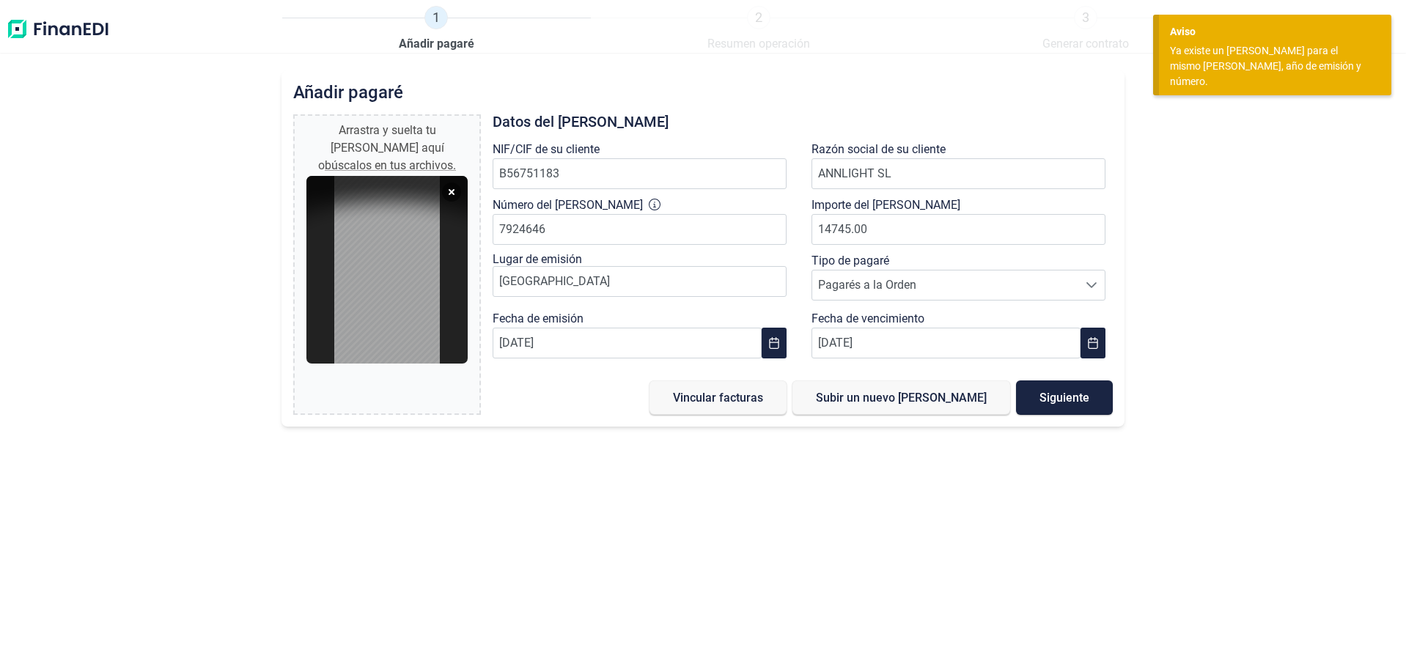
click at [1235, 48] on div "Ya existe un pagaré para el mismo librado, año de emisión y número." at bounding box center [1269, 66] width 199 height 46
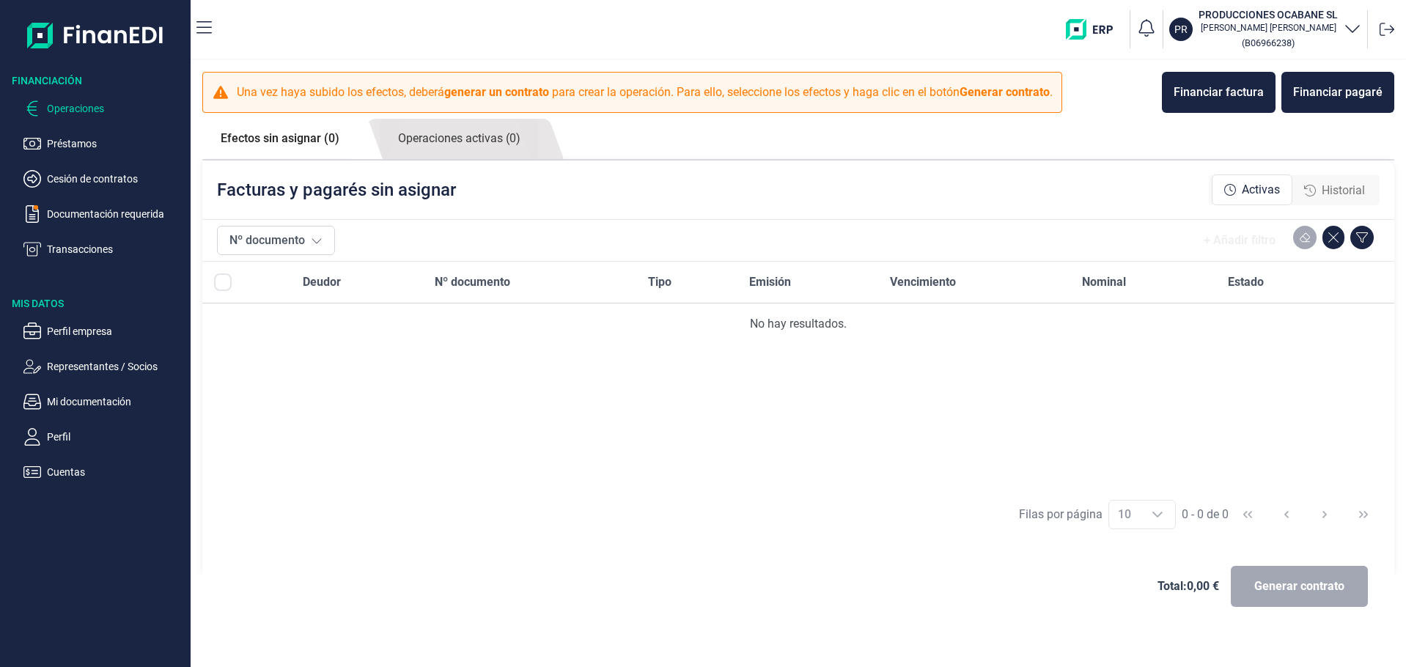
click at [1322, 199] on span "Historial" at bounding box center [1343, 191] width 43 height 18
